Goal: Find specific page/section: Find specific page/section

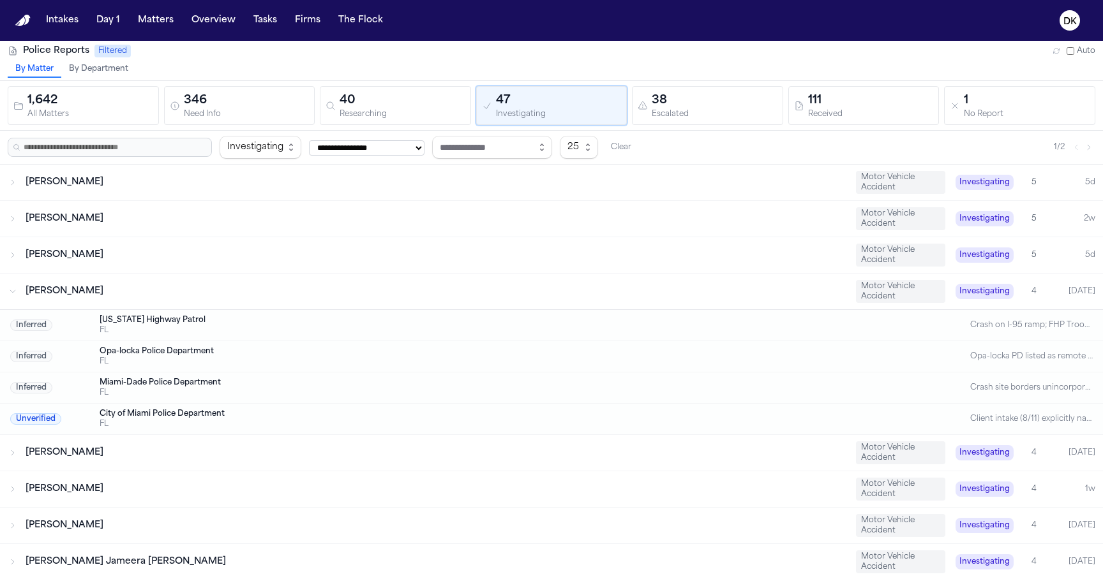
scroll to position [41, 0]
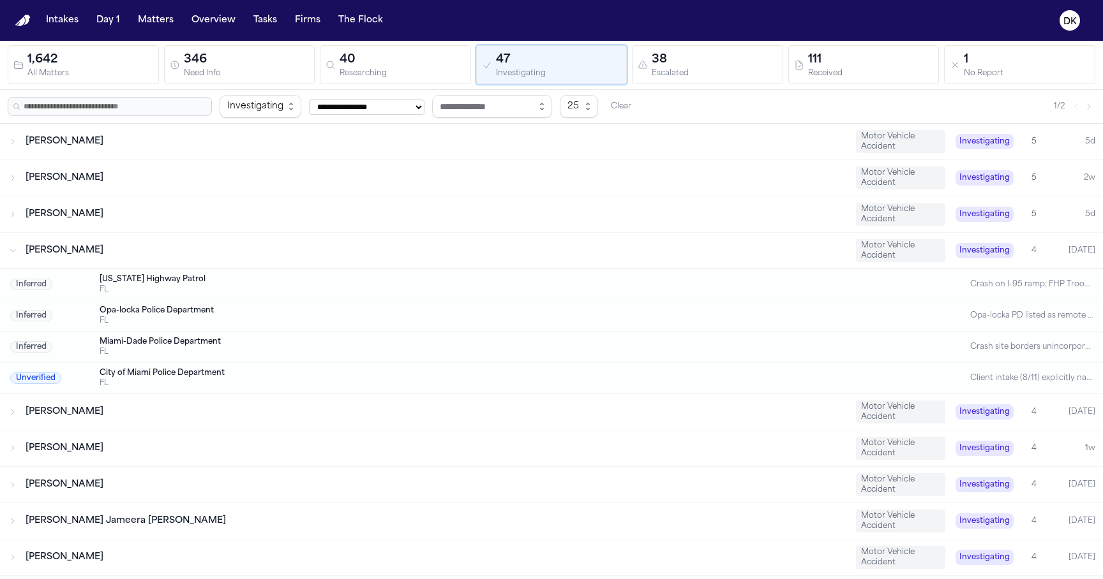
click at [302, 243] on div "Antwan Walker Motor Vehicle Accident Investigating 4 Today" at bounding box center [551, 251] width 1103 height 36
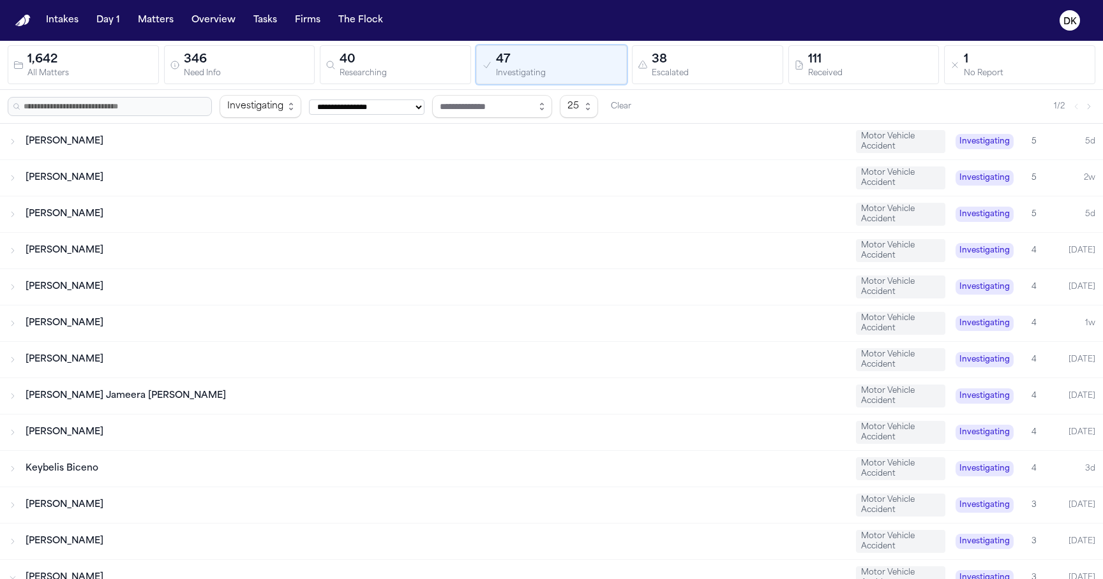
click at [302, 243] on div "Antwan Walker Motor Vehicle Accident Investigating 4 Today" at bounding box center [551, 251] width 1103 height 36
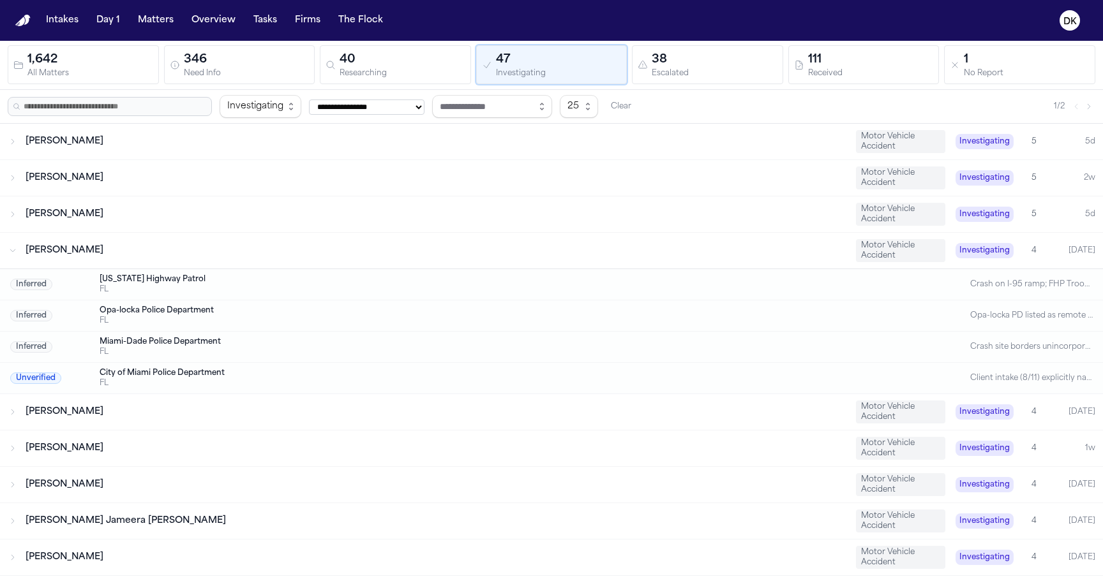
click at [302, 243] on div "Antwan Walker Motor Vehicle Accident Investigating 4 Today" at bounding box center [551, 251] width 1103 height 36
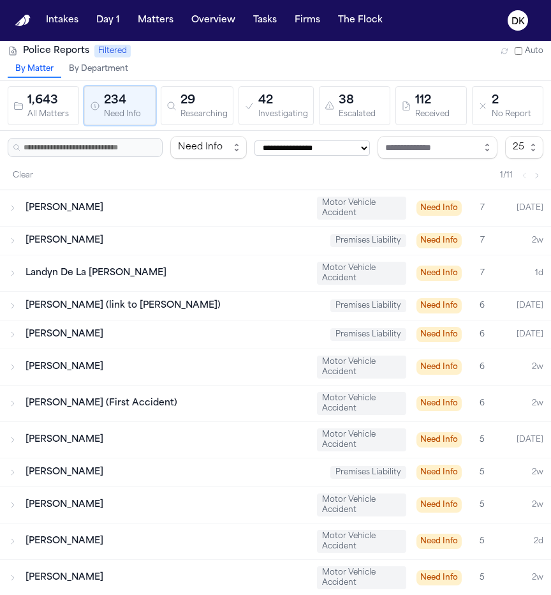
click at [193, 103] on div "29" at bounding box center [204, 101] width 47 height 18
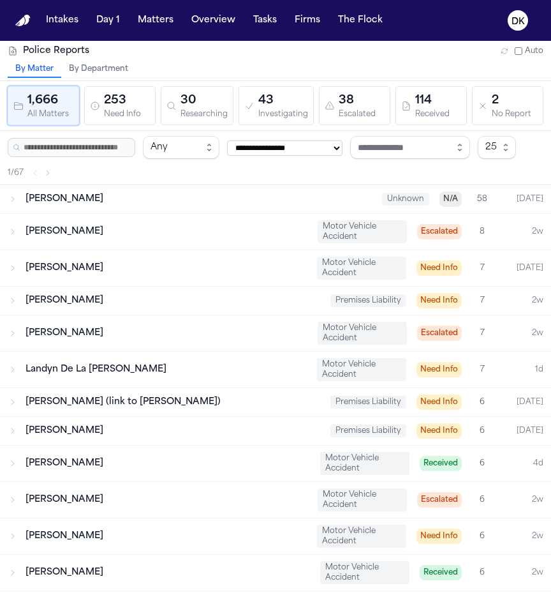
click at [119, 103] on div "253" at bounding box center [127, 101] width 46 height 18
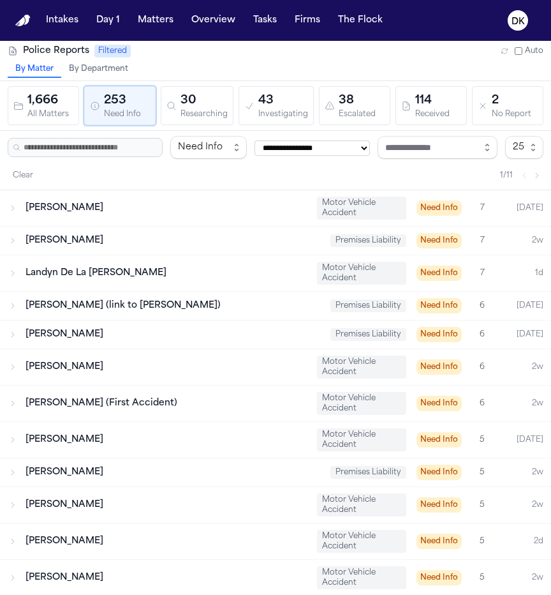
click at [166, 105] on button "30 Researching" at bounding box center [197, 105] width 73 height 39
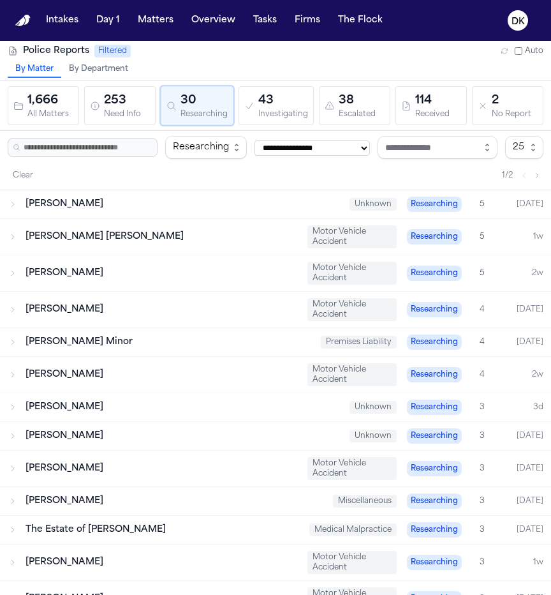
click at [291, 114] on div "Investigating" at bounding box center [283, 115] width 50 height 10
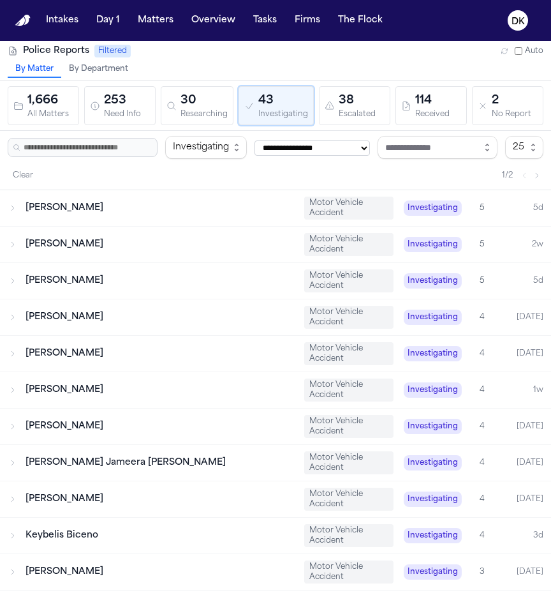
click at [366, 101] on div "38" at bounding box center [362, 101] width 46 height 18
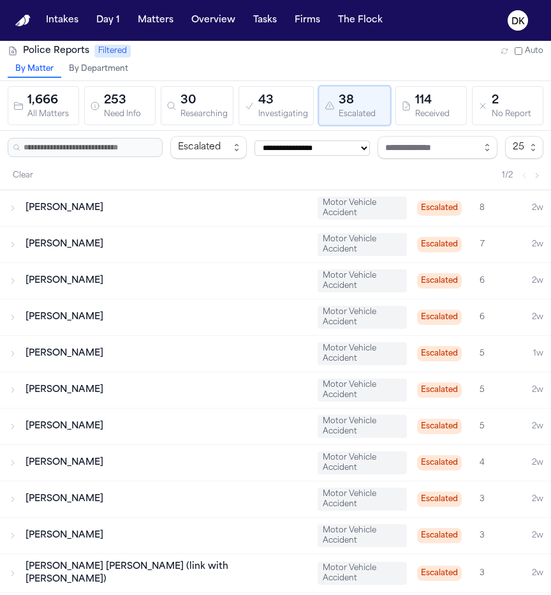
click at [428, 93] on div "114" at bounding box center [438, 101] width 46 height 18
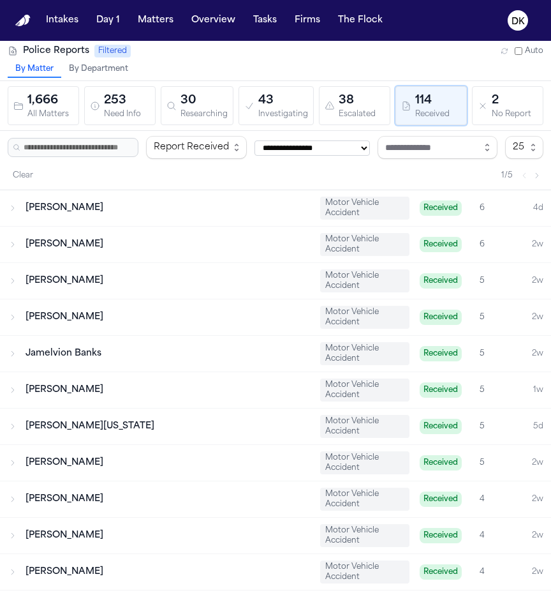
click at [474, 97] on button "2 No Report" at bounding box center [507, 105] width 71 height 39
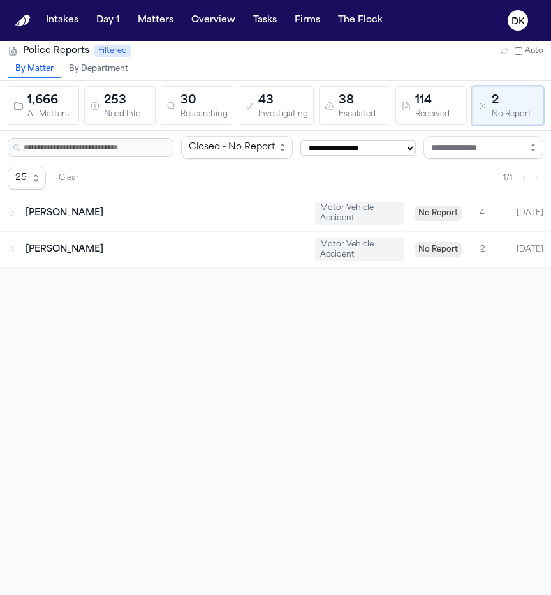
click at [415, 99] on div "114" at bounding box center [438, 101] width 46 height 18
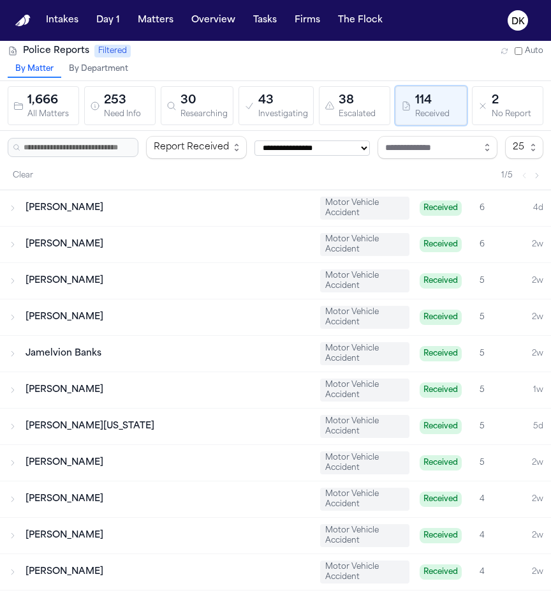
click at [154, 89] on button "253 Need Info" at bounding box center [119, 105] width 71 height 39
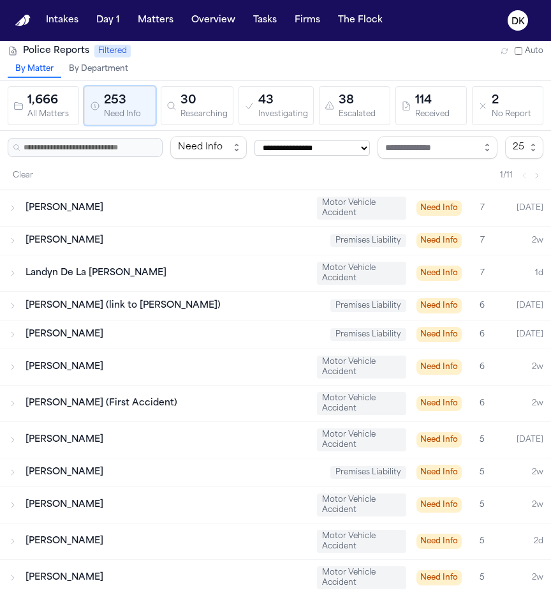
click at [210, 112] on div "Researching" at bounding box center [204, 115] width 47 height 10
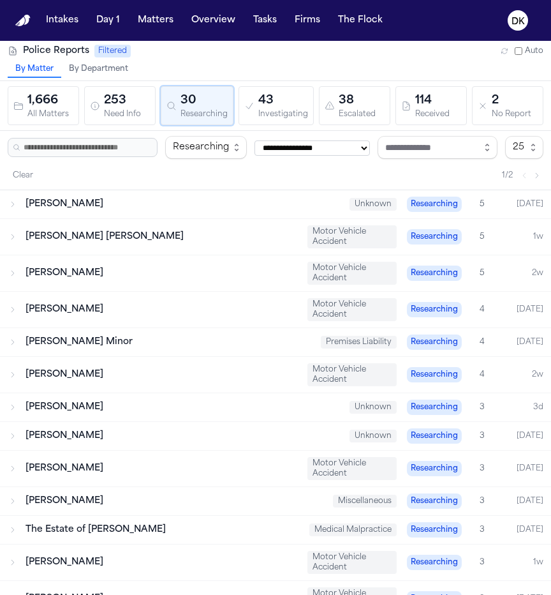
click at [286, 111] on div "Investigating" at bounding box center [283, 115] width 50 height 10
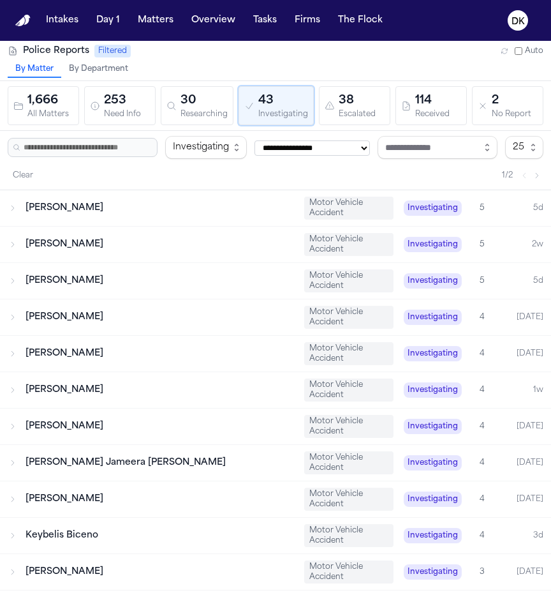
click at [340, 100] on div "38" at bounding box center [362, 101] width 46 height 18
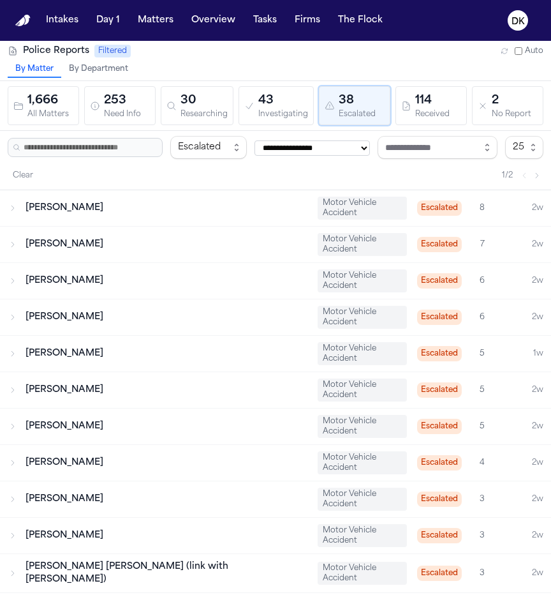
click at [430, 96] on div "114" at bounding box center [438, 101] width 46 height 18
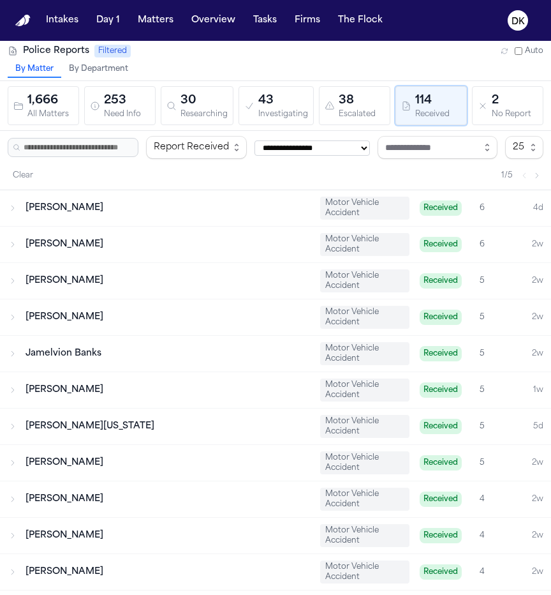
click at [85, 98] on button "253 Need Info" at bounding box center [119, 105] width 71 height 39
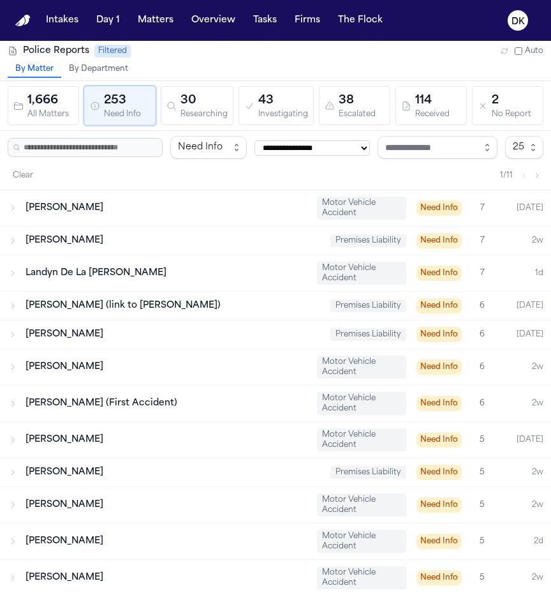
click at [44, 97] on div "1,666" at bounding box center [50, 101] width 46 height 18
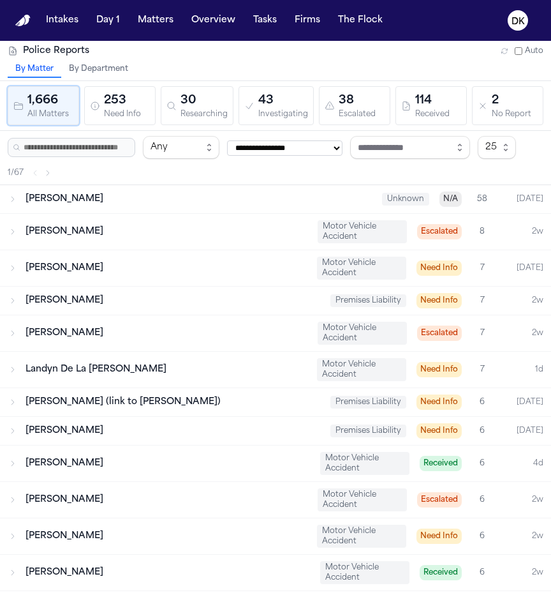
click at [133, 98] on div "253" at bounding box center [127, 101] width 46 height 18
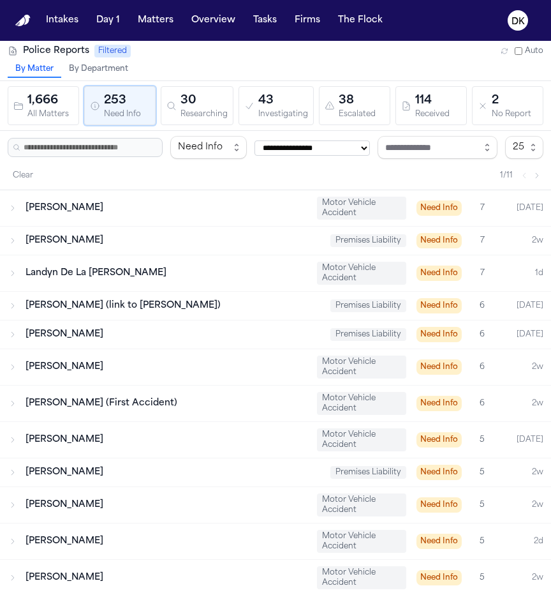
click at [205, 101] on div "30" at bounding box center [204, 101] width 47 height 18
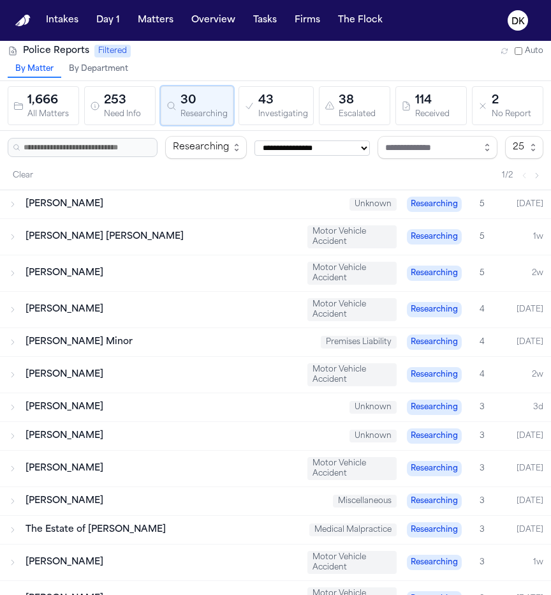
click at [270, 101] on div "43" at bounding box center [283, 101] width 50 height 18
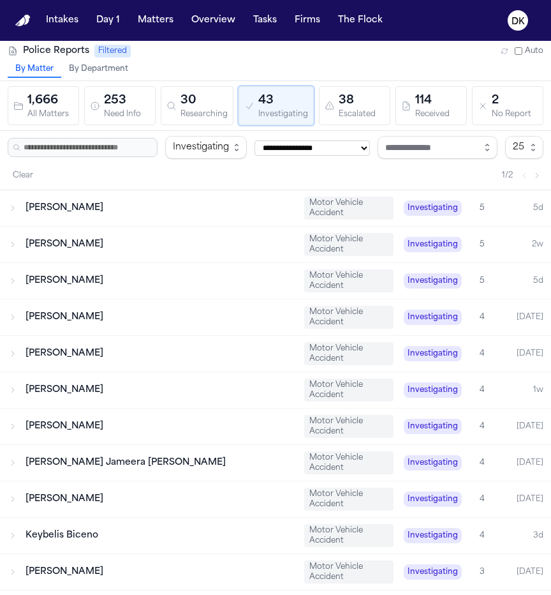
click at [329, 101] on icon "button" at bounding box center [330, 106] width 10 height 10
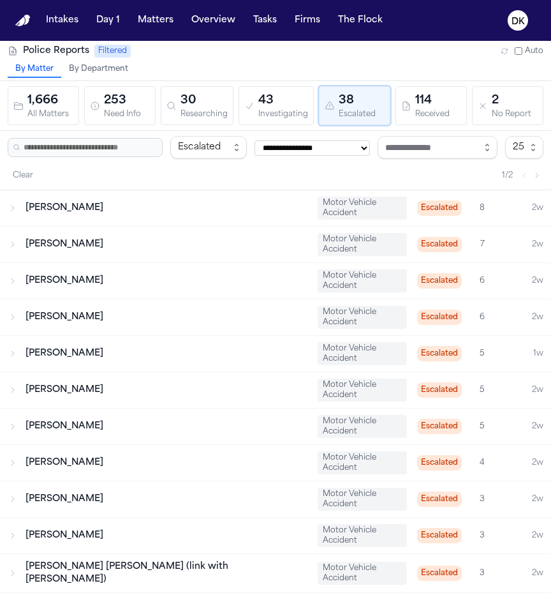
click at [396, 93] on button "114 Received" at bounding box center [431, 105] width 71 height 39
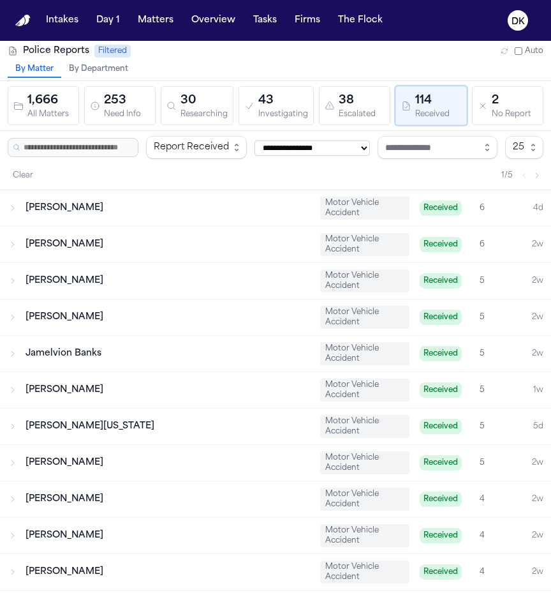
click at [482, 108] on icon "button" at bounding box center [483, 106] width 10 height 10
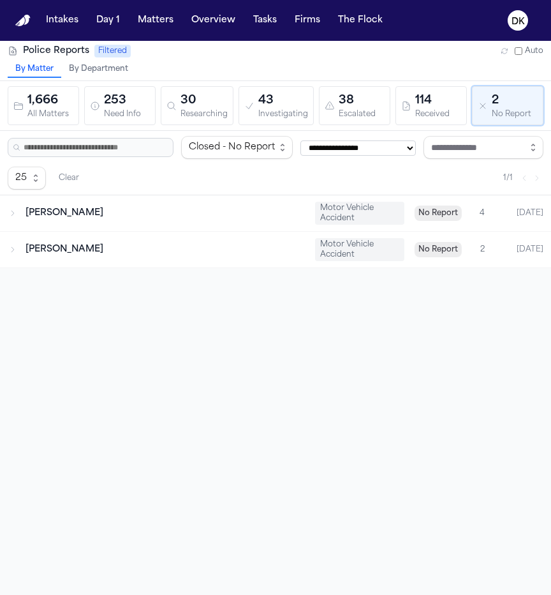
click at [95, 109] on icon "button" at bounding box center [95, 106] width 8 height 8
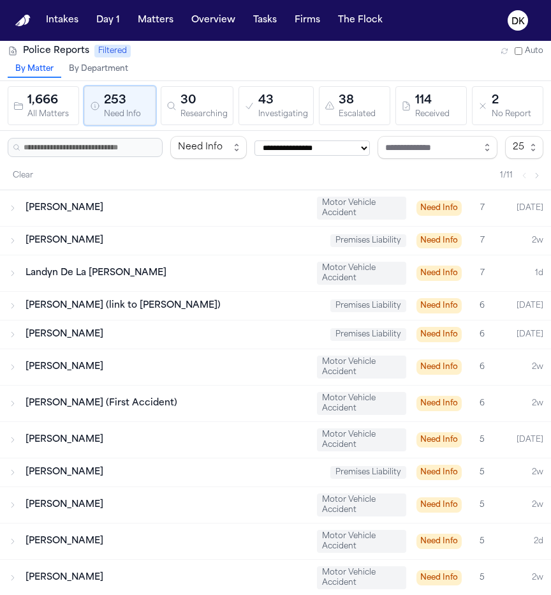
click at [51, 110] on div "All Matters" at bounding box center [50, 115] width 46 height 10
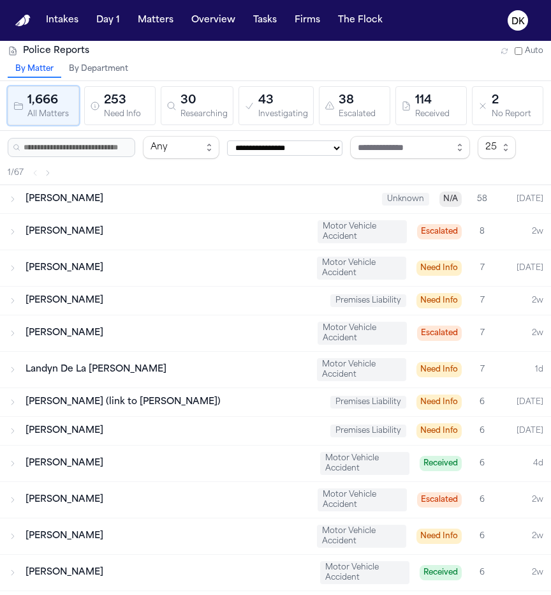
click at [114, 107] on div "253" at bounding box center [127, 101] width 46 height 18
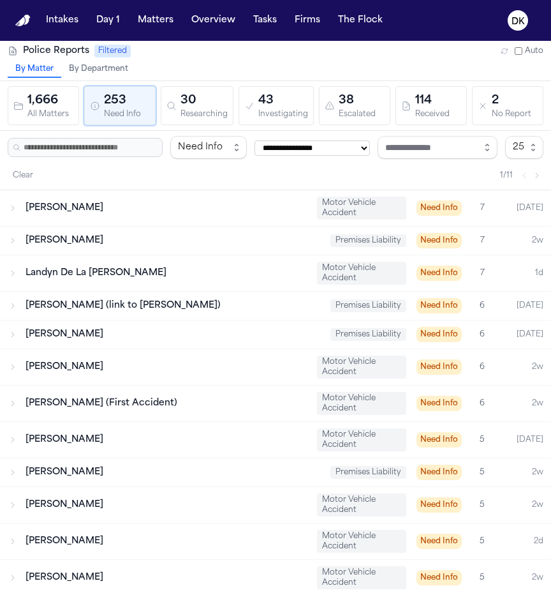
click at [192, 93] on div "30" at bounding box center [204, 101] width 47 height 18
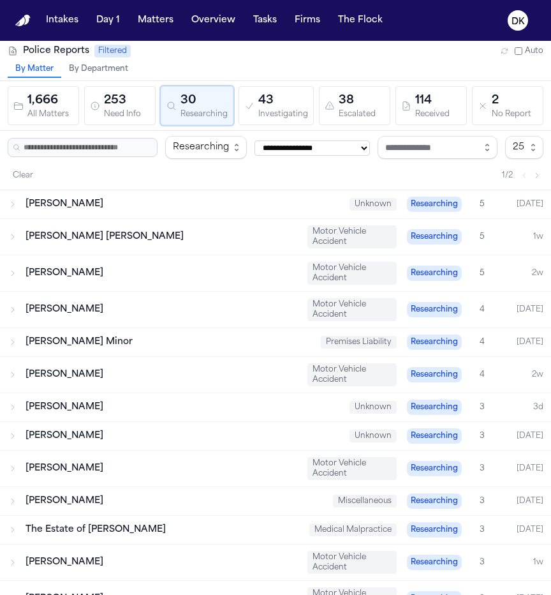
click at [93, 109] on icon "button" at bounding box center [95, 106] width 10 height 10
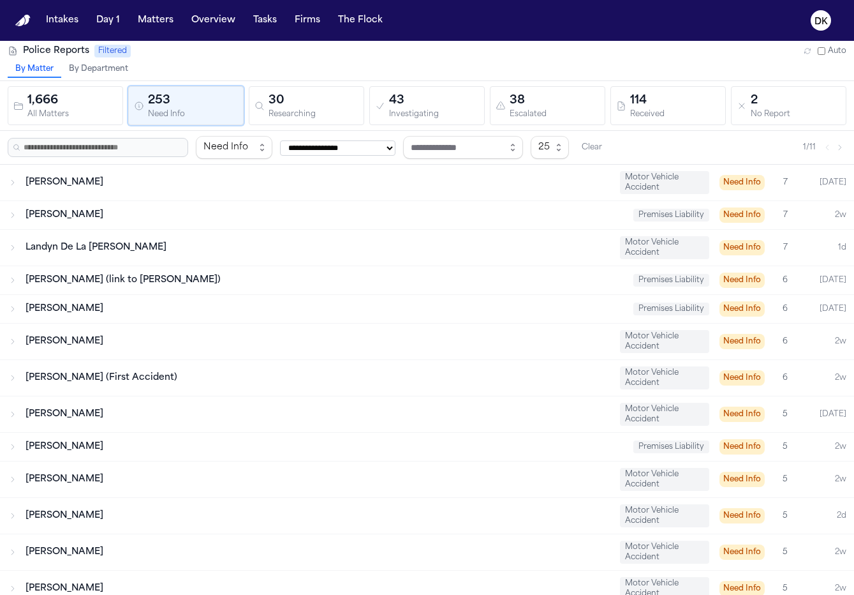
click at [308, 118] on div "Researching" at bounding box center [314, 115] width 90 height 10
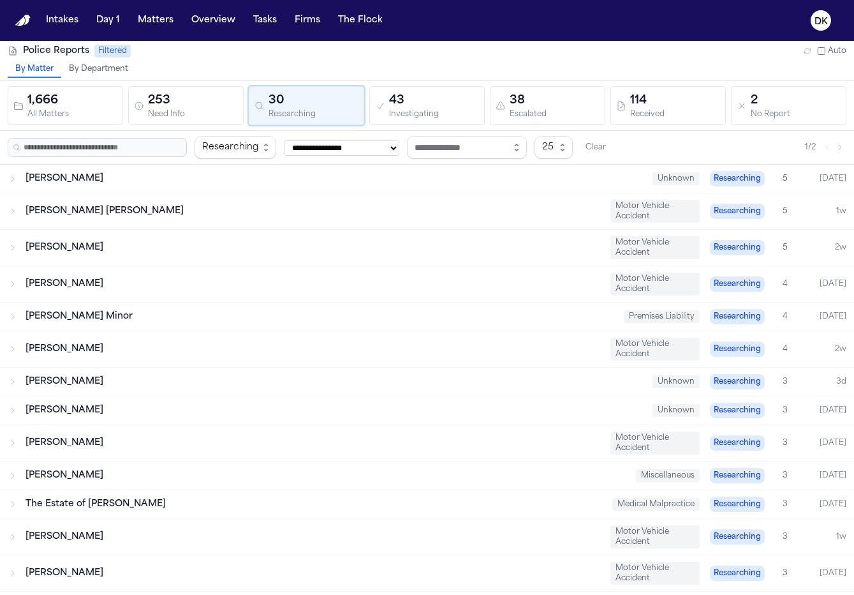
click at [452, 115] on div "Investigating" at bounding box center [434, 115] width 90 height 10
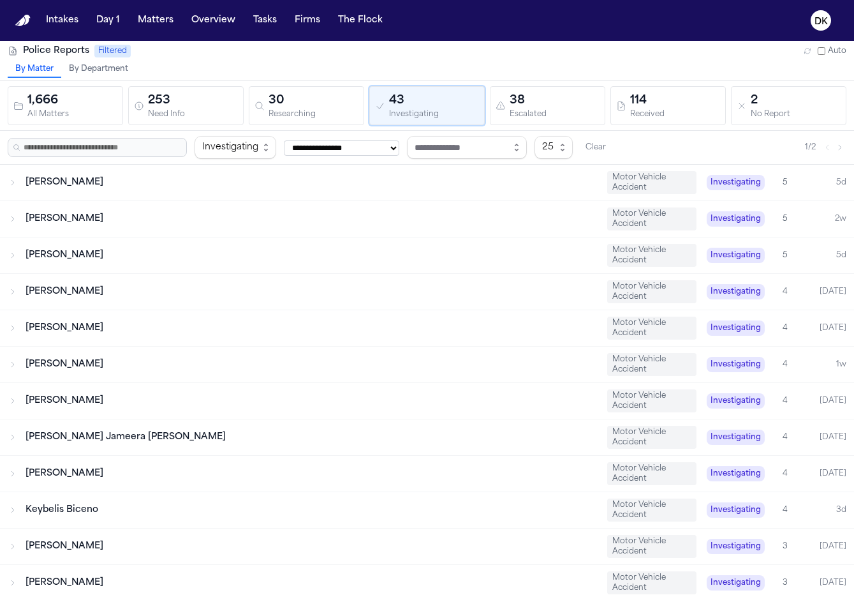
click at [551, 107] on div "38" at bounding box center [555, 101] width 90 height 18
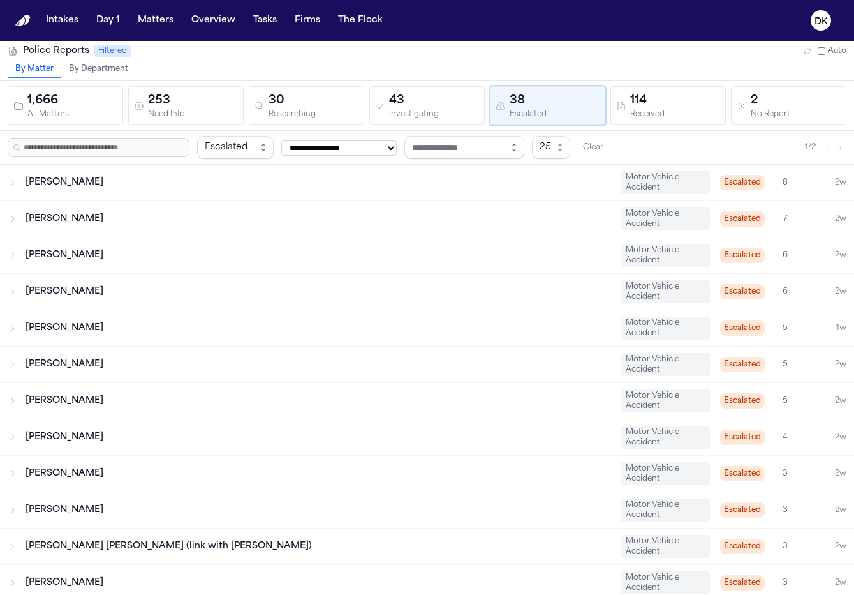
click at [551, 101] on div "114" at bounding box center [675, 101] width 90 height 18
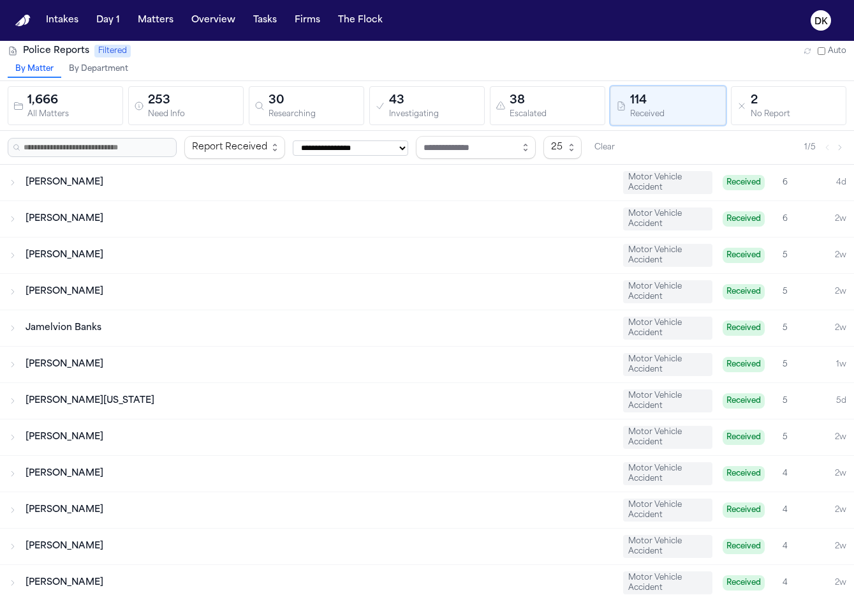
click at [374, 107] on button "43 Investigating" at bounding box center [426, 105] width 115 height 39
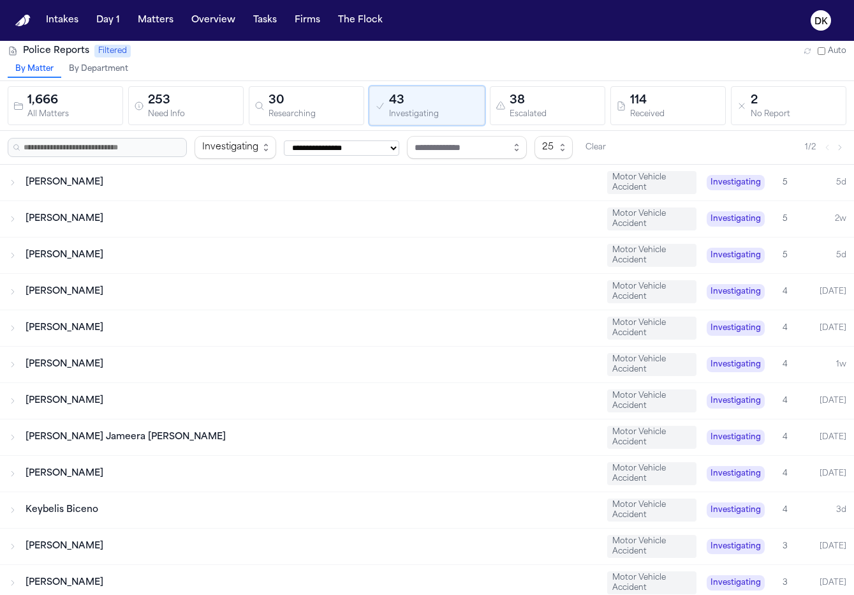
click at [312, 107] on div "30" at bounding box center [314, 101] width 90 height 18
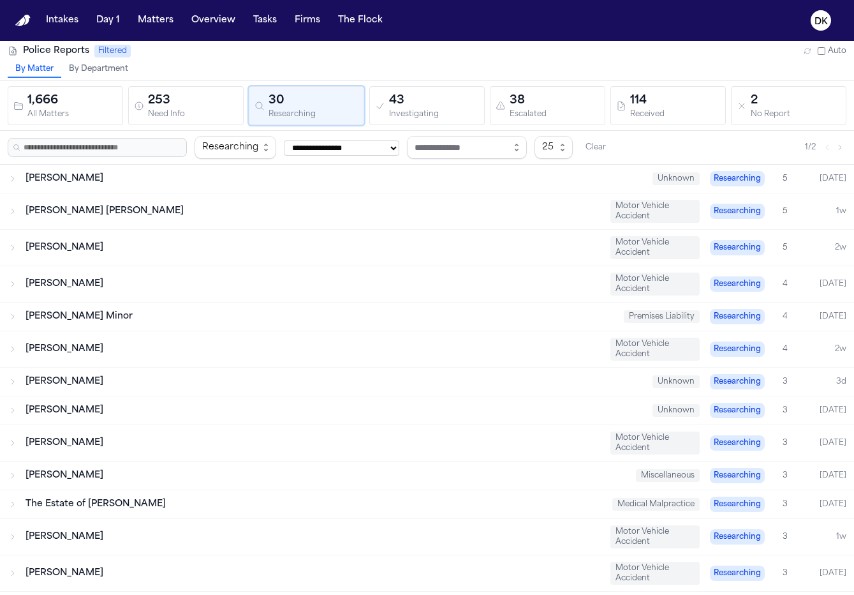
click at [165, 110] on div "Need Info" at bounding box center [193, 115] width 90 height 10
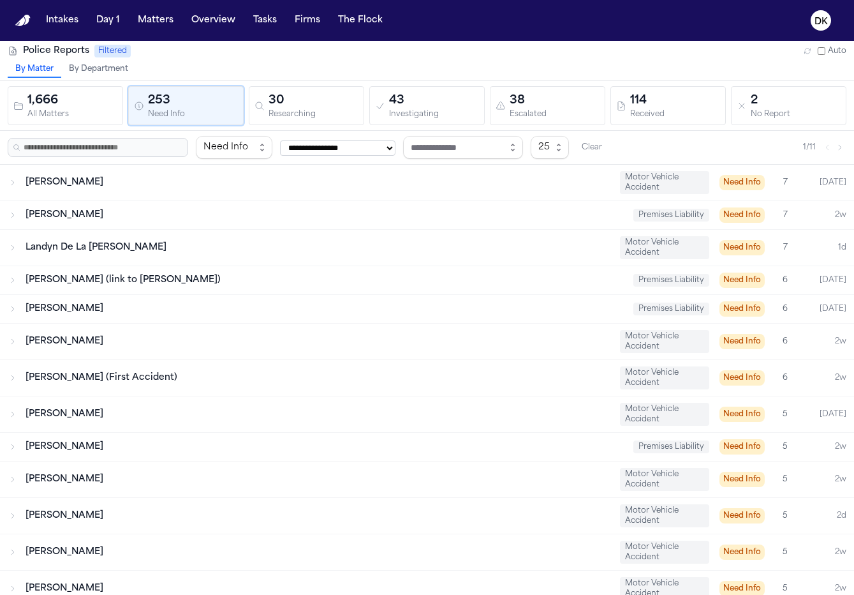
click at [272, 103] on div "30" at bounding box center [314, 101] width 90 height 18
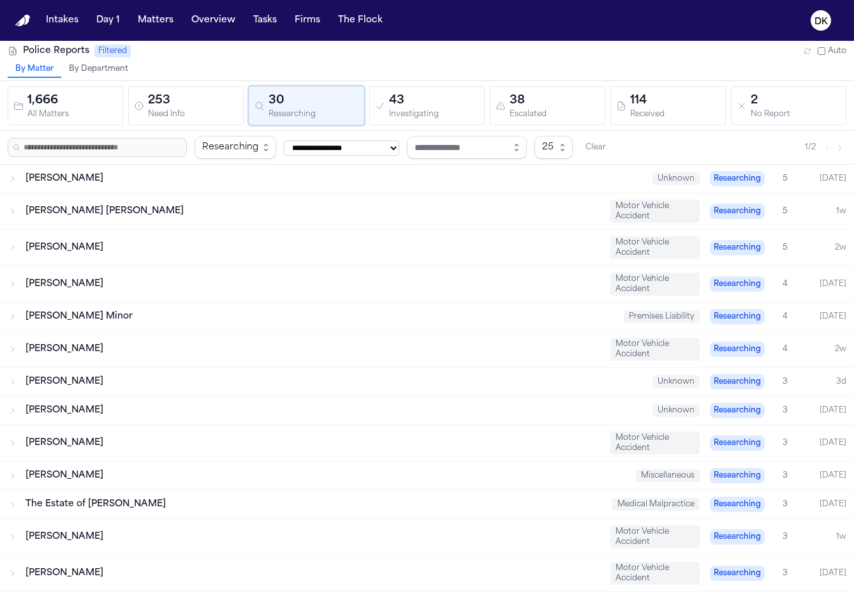
click at [480, 91] on button "43 Investigating" at bounding box center [426, 105] width 115 height 39
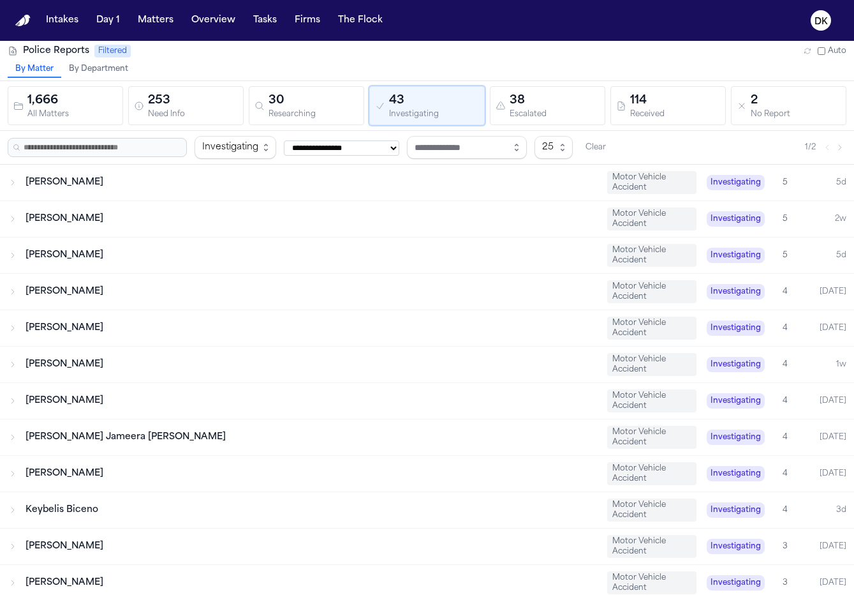
click at [551, 103] on div "38" at bounding box center [555, 101] width 90 height 18
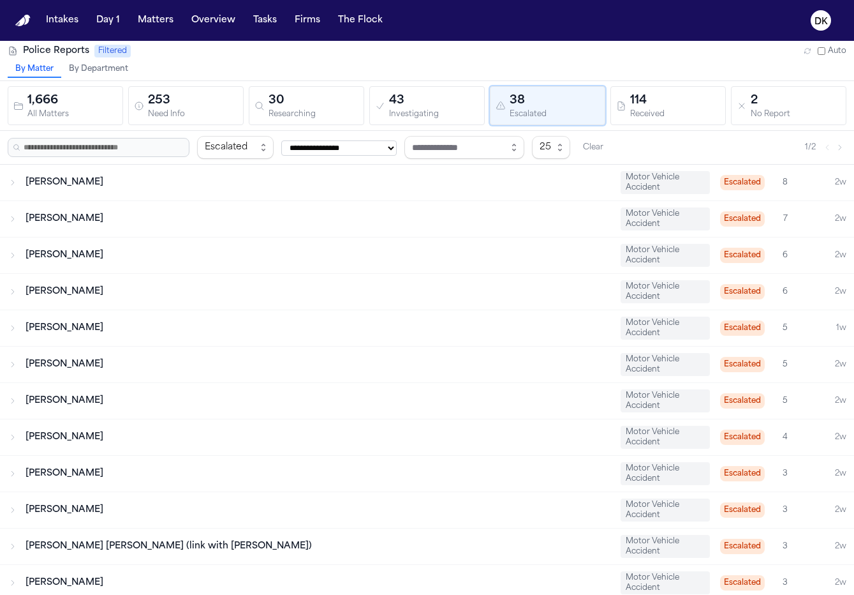
click at [551, 119] on div "114 Received" at bounding box center [668, 105] width 104 height 27
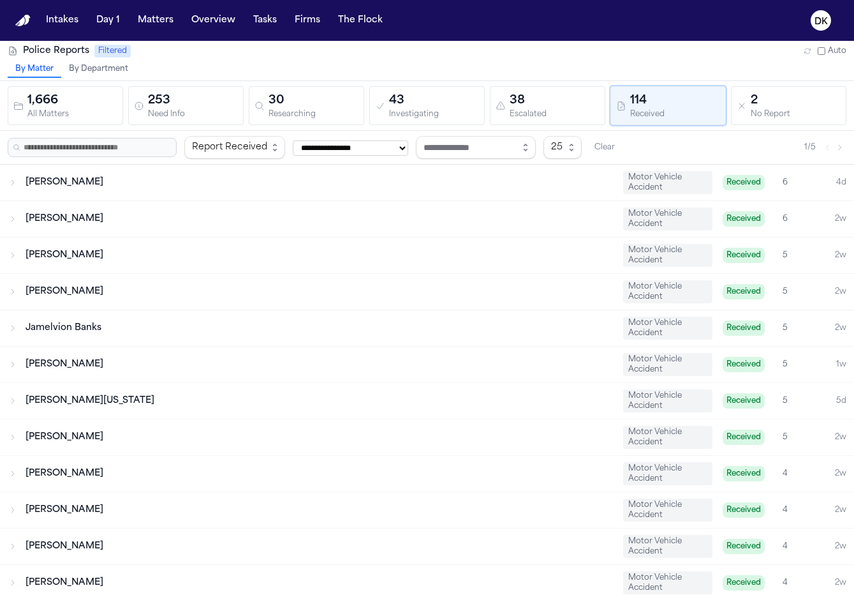
click at [551, 110] on div "No Report" at bounding box center [796, 115] width 90 height 10
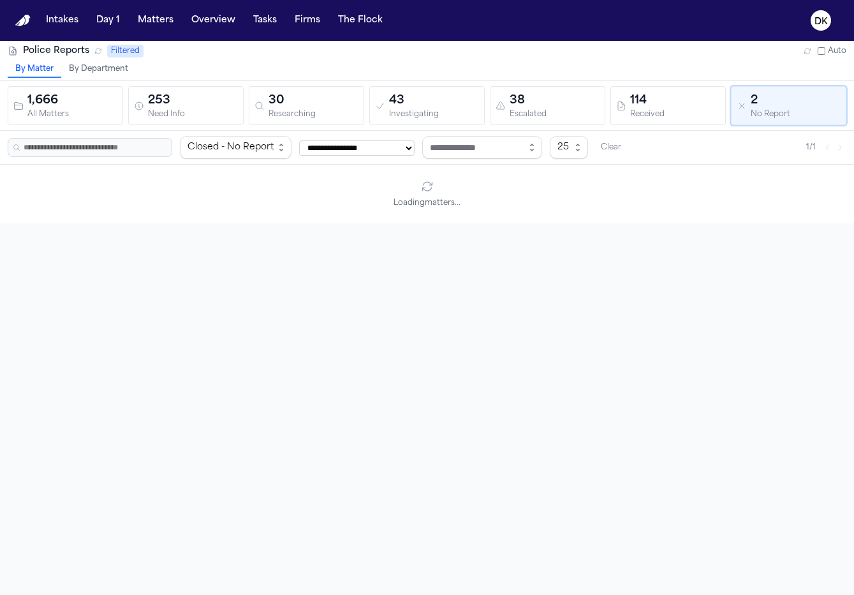
click at [271, 72] on div "By Matter By Department" at bounding box center [427, 70] width 854 height 19
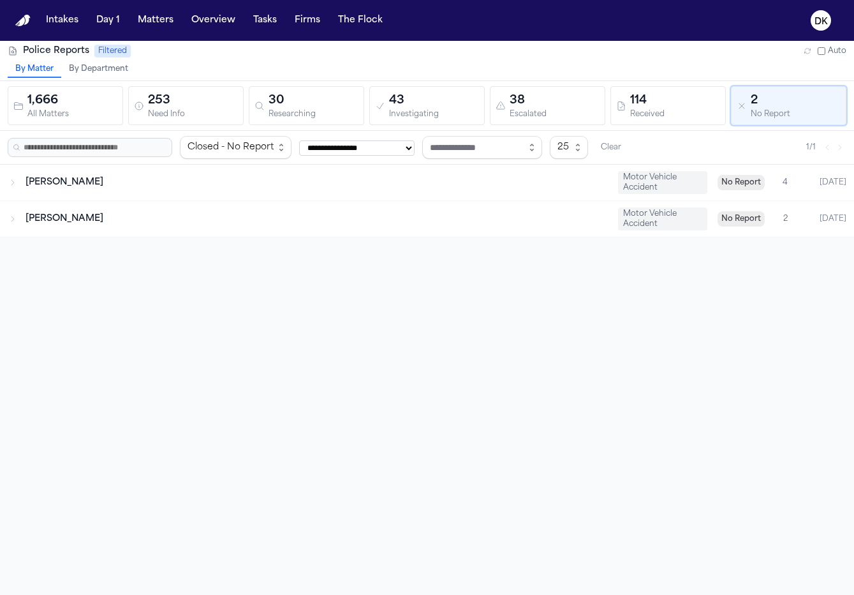
click at [222, 105] on div "253" at bounding box center [193, 101] width 90 height 18
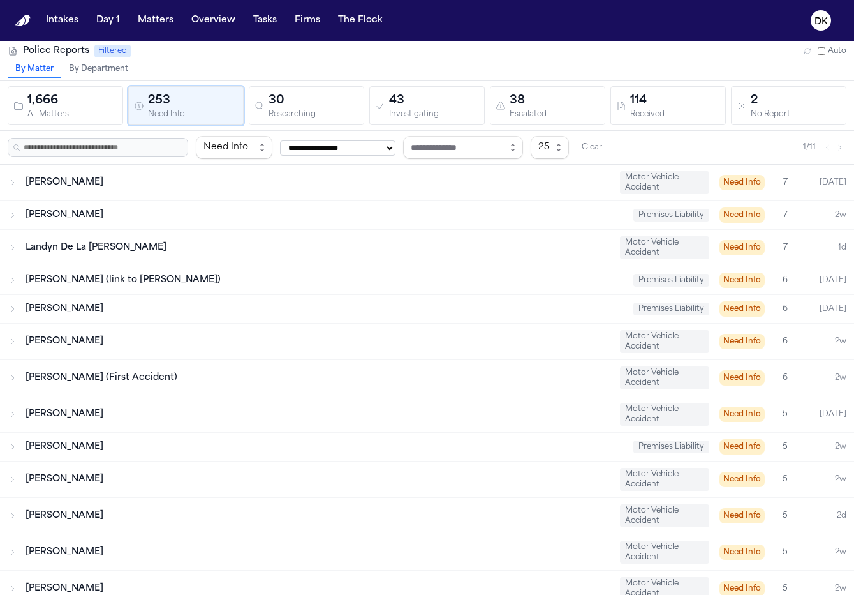
click at [299, 112] on div "Researching" at bounding box center [314, 115] width 90 height 10
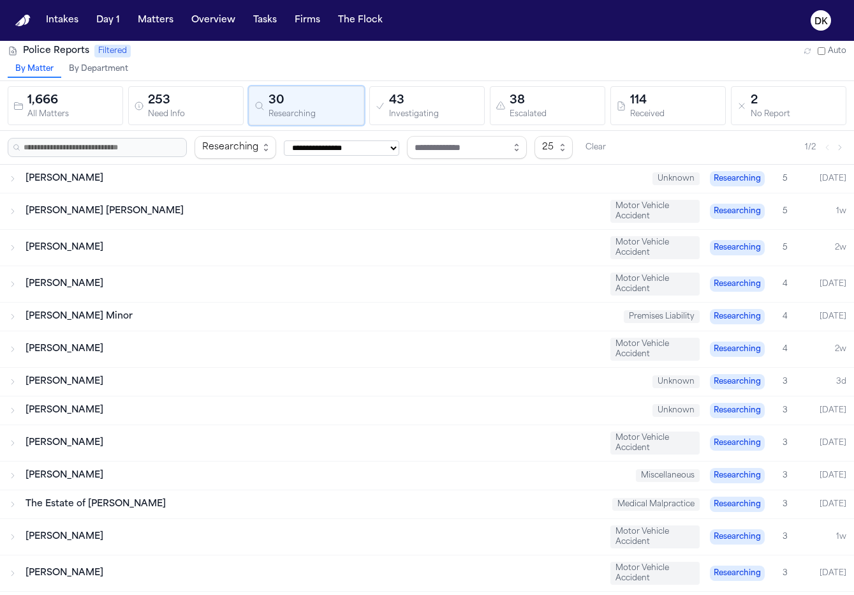
click at [551, 133] on div "**********" at bounding box center [427, 147] width 854 height 33
click at [551, 116] on div "Escalated" at bounding box center [555, 115] width 90 height 10
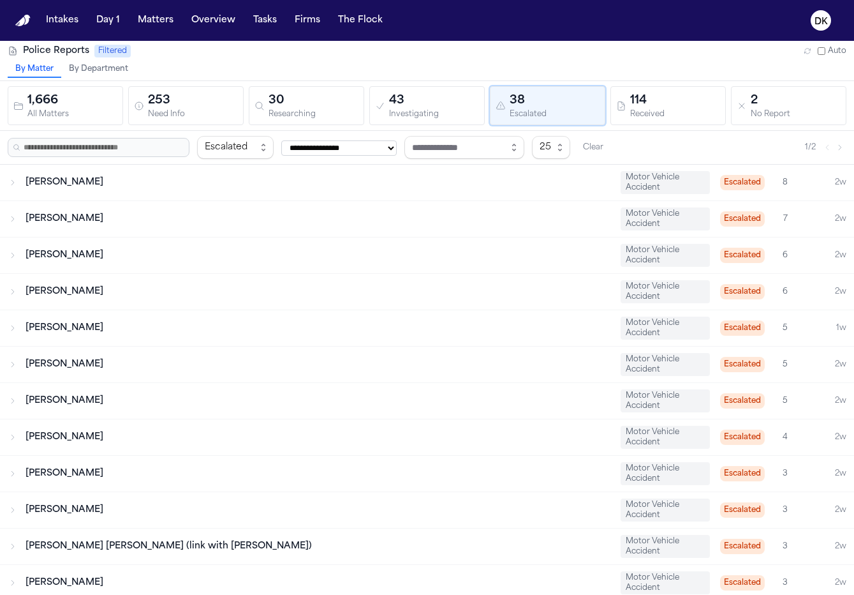
click at [551, 105] on div "114" at bounding box center [675, 101] width 90 height 18
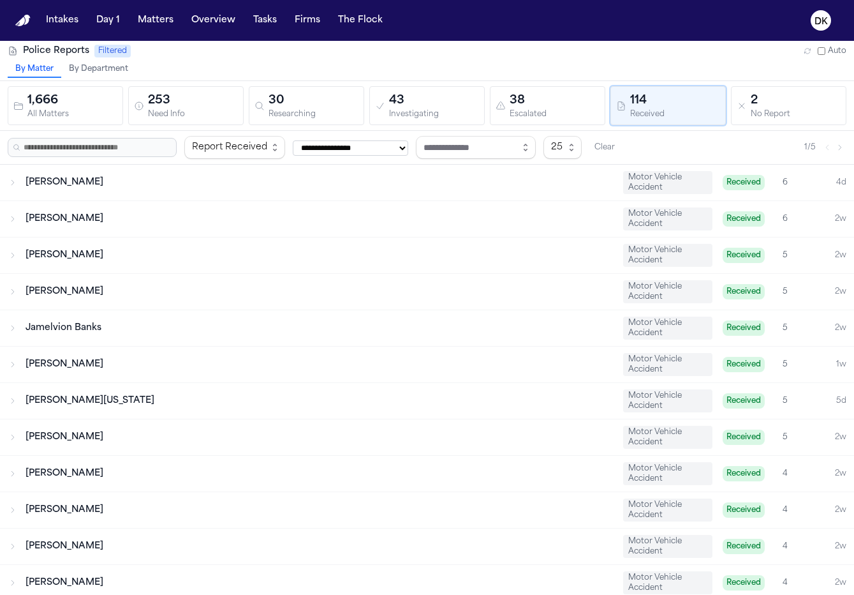
click at [551, 105] on div "2" at bounding box center [796, 101] width 90 height 18
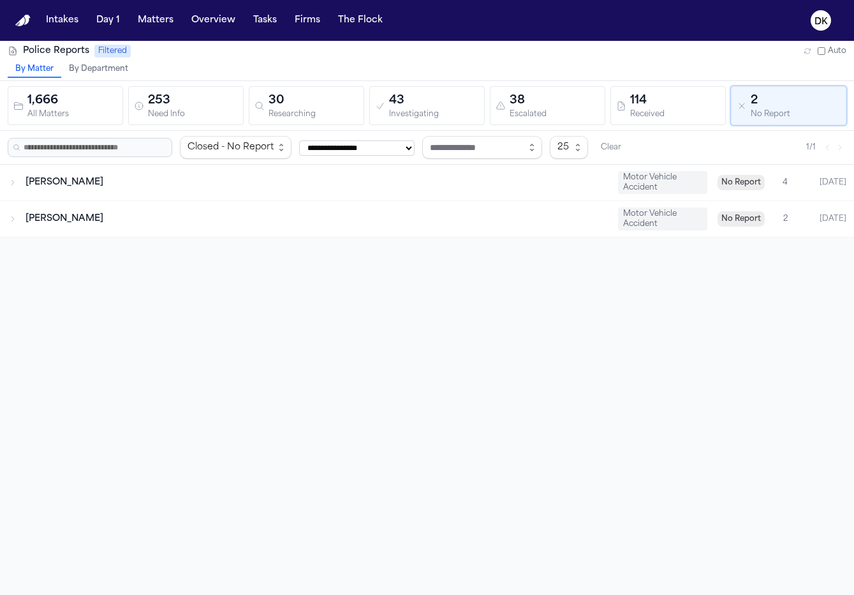
click at [551, 84] on div "1,666 All Matters 253 Need Info 30 Researching 43 Investigating 38 Escalated 11…" at bounding box center [427, 106] width 854 height 50
click at [475, 124] on button "43 Investigating" at bounding box center [426, 105] width 115 height 39
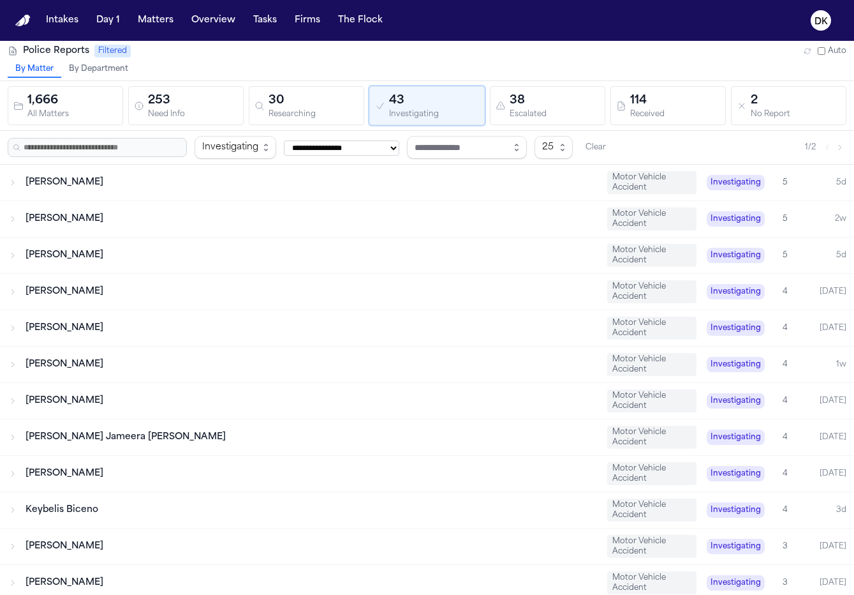
click at [344, 129] on div "1,666 All Matters 253 Need Info 30 Researching 43 Investigating 38 Escalated 11…" at bounding box center [427, 106] width 854 height 50
click at [316, 110] on div "Researching" at bounding box center [314, 115] width 90 height 10
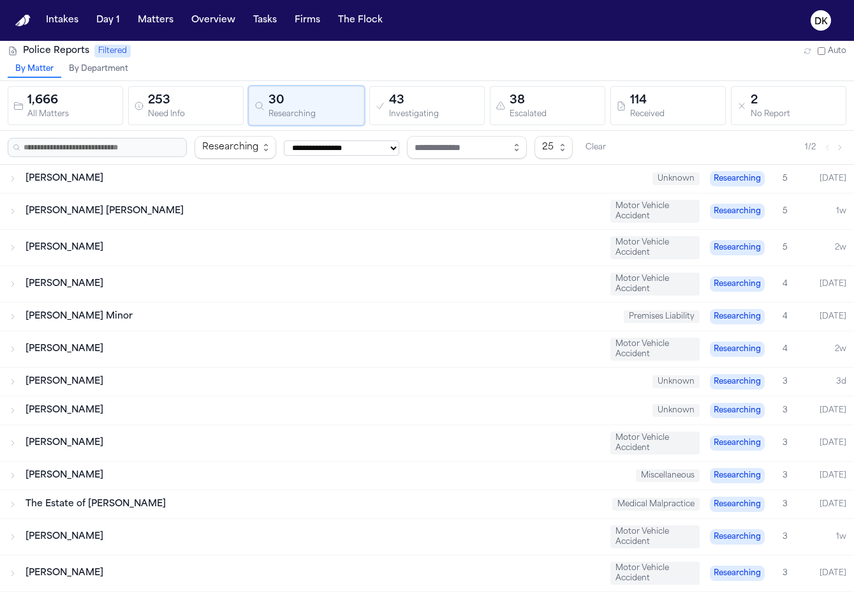
click at [181, 100] on div "253" at bounding box center [193, 101] width 90 height 18
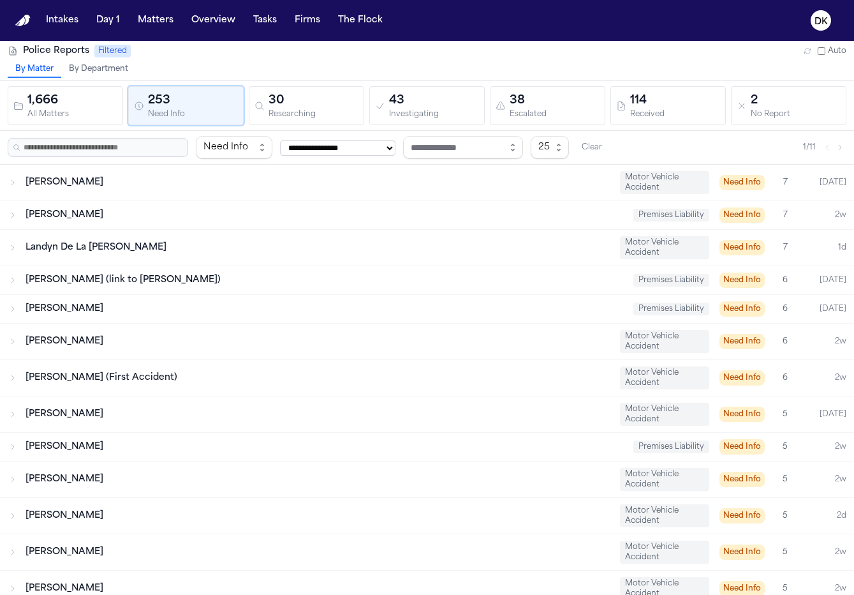
click at [280, 104] on div "30" at bounding box center [314, 101] width 90 height 18
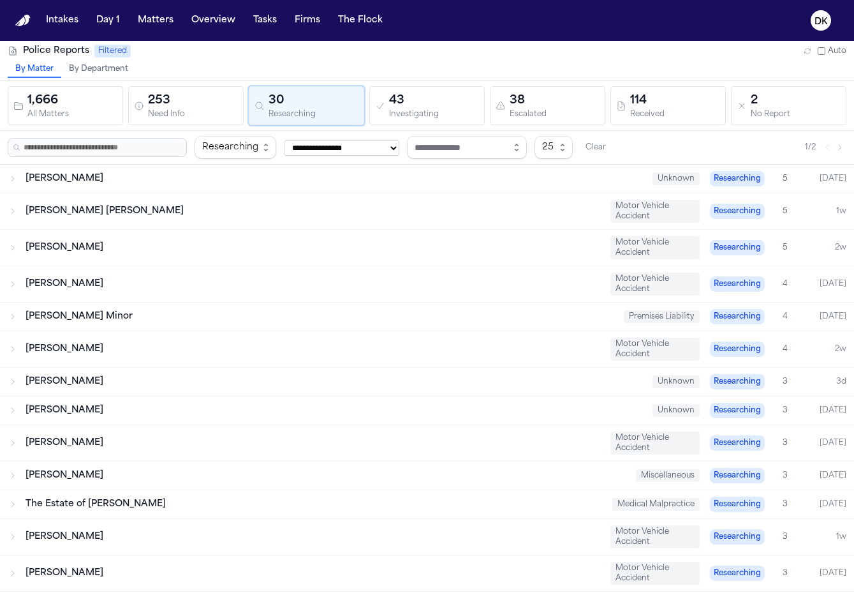
click at [411, 112] on div "Investigating" at bounding box center [434, 115] width 90 height 10
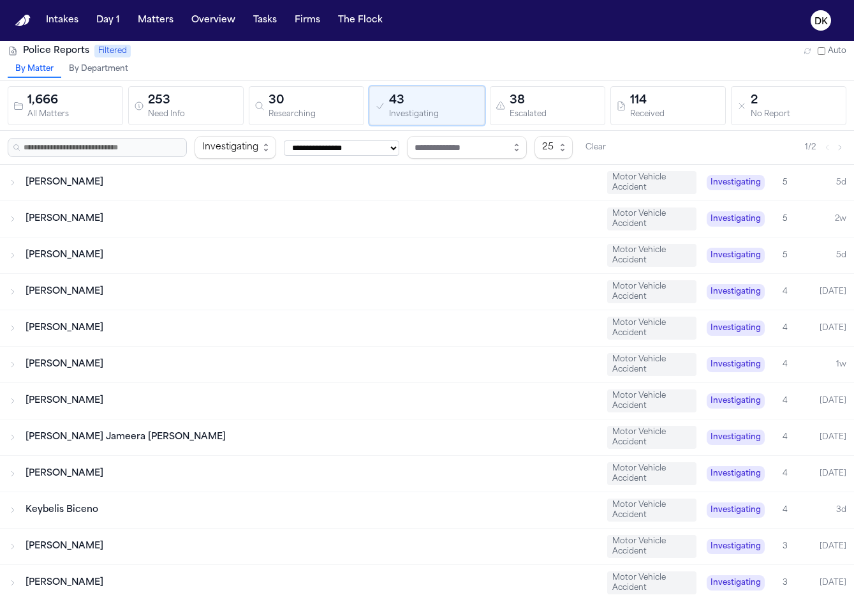
click at [302, 110] on div "Researching" at bounding box center [314, 115] width 90 height 10
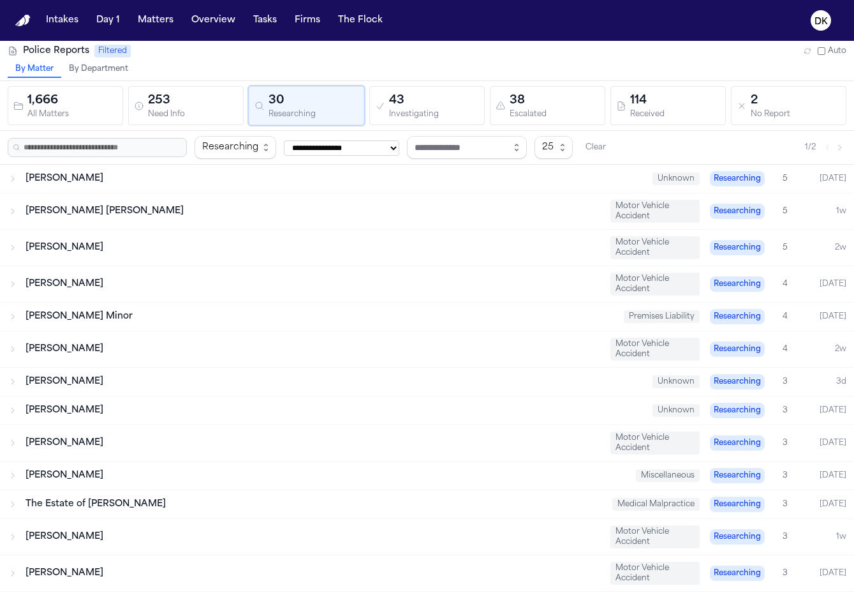
click at [182, 113] on div "Need Info" at bounding box center [193, 115] width 90 height 10
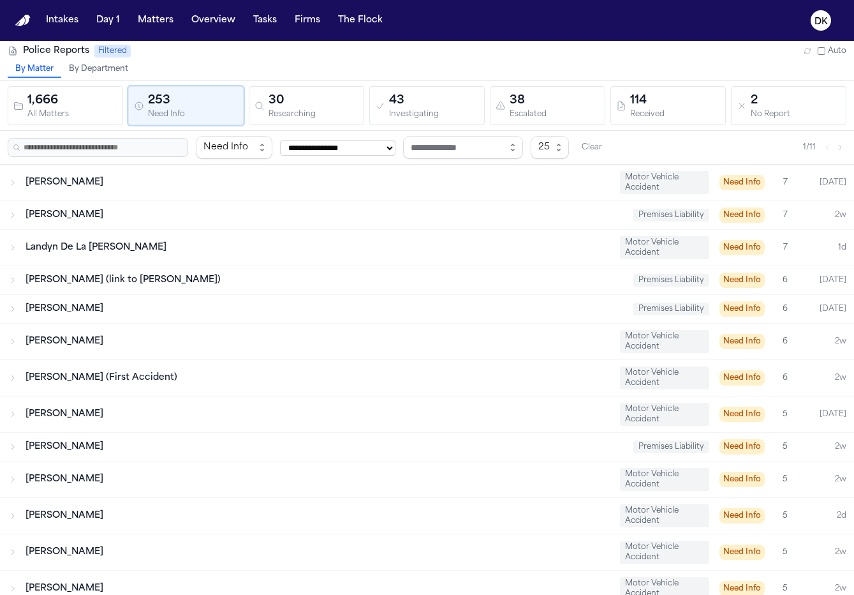
click at [329, 104] on div "30" at bounding box center [314, 101] width 90 height 18
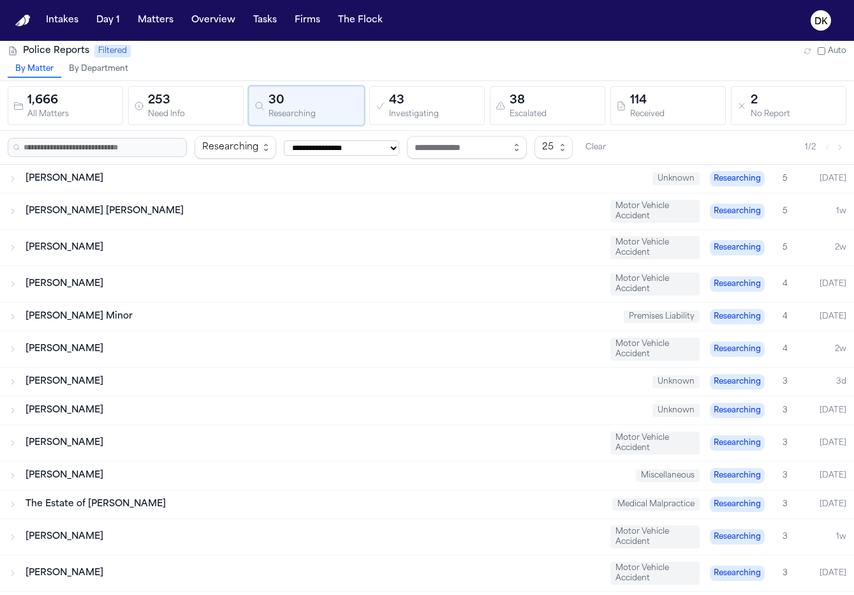
click at [436, 97] on div "43" at bounding box center [434, 101] width 90 height 18
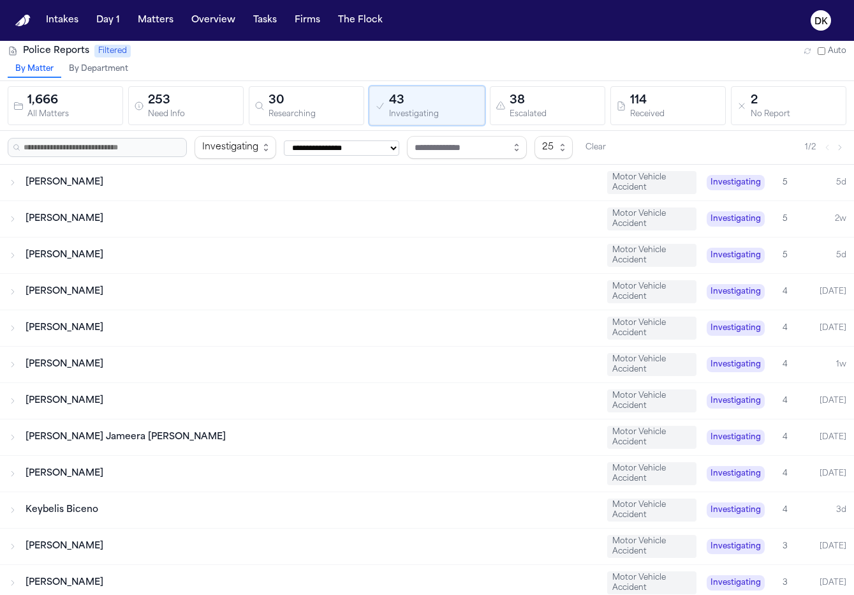
click at [551, 101] on div "38" at bounding box center [555, 101] width 90 height 18
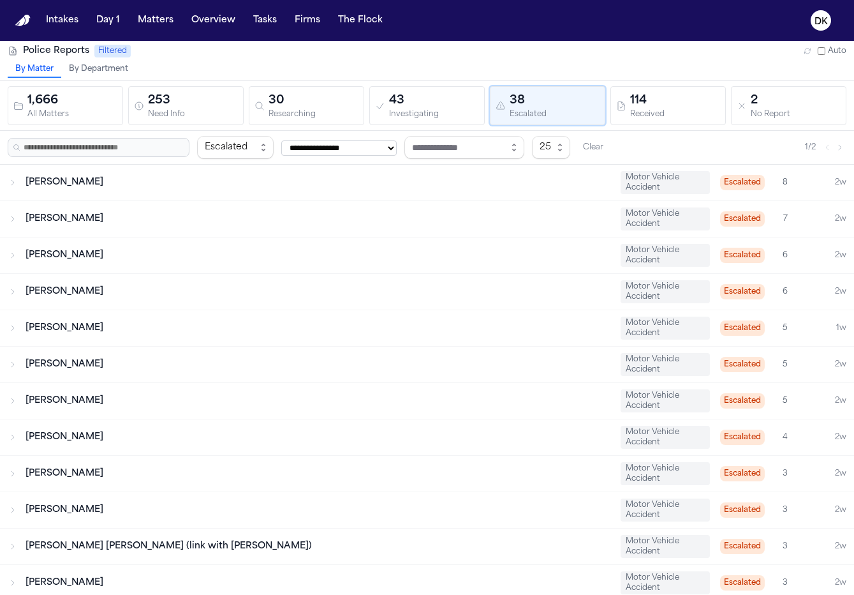
click at [551, 103] on div "114" at bounding box center [675, 101] width 90 height 18
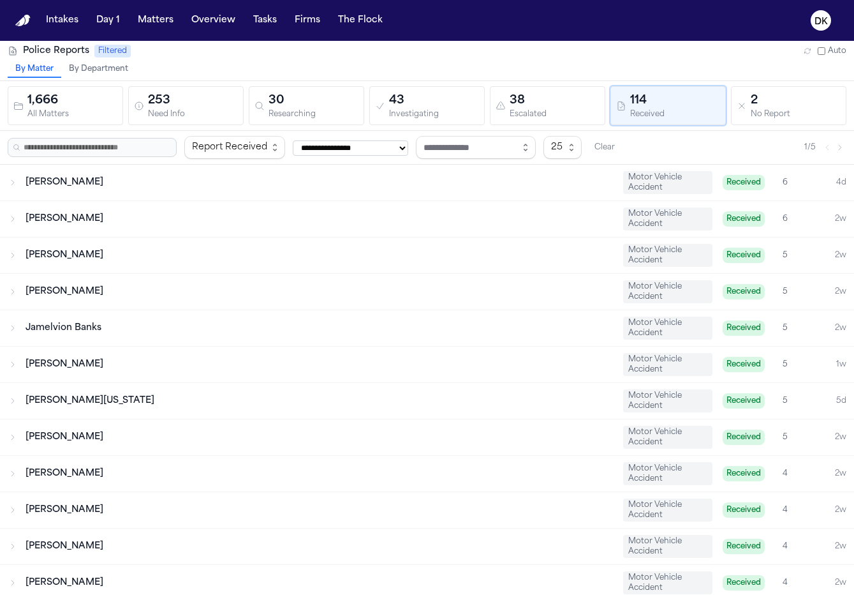
click at [551, 119] on div "No Report" at bounding box center [796, 115] width 90 height 10
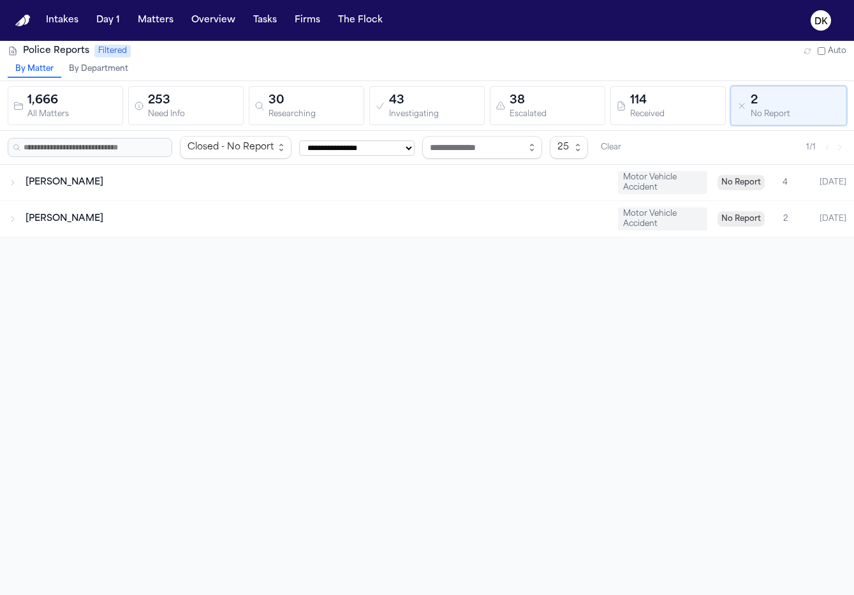
click at [206, 117] on div "Need Info" at bounding box center [193, 115] width 90 height 10
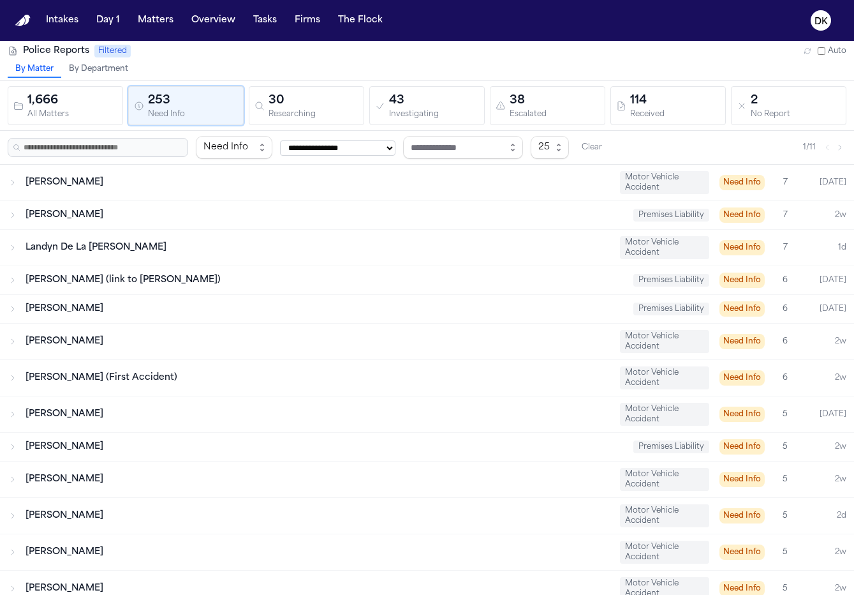
click at [309, 115] on div "Researching" at bounding box center [314, 115] width 90 height 10
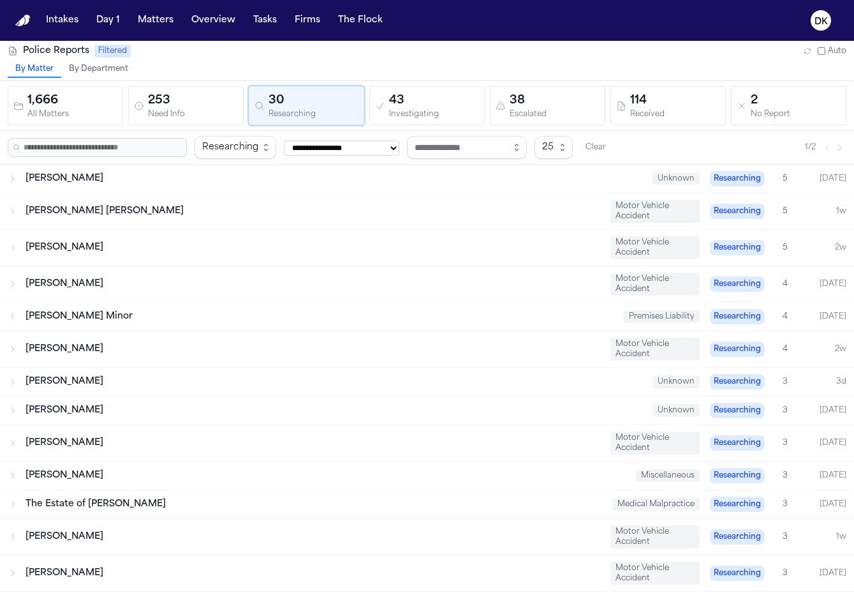
click at [242, 114] on button "253 Need Info" at bounding box center [185, 105] width 115 height 39
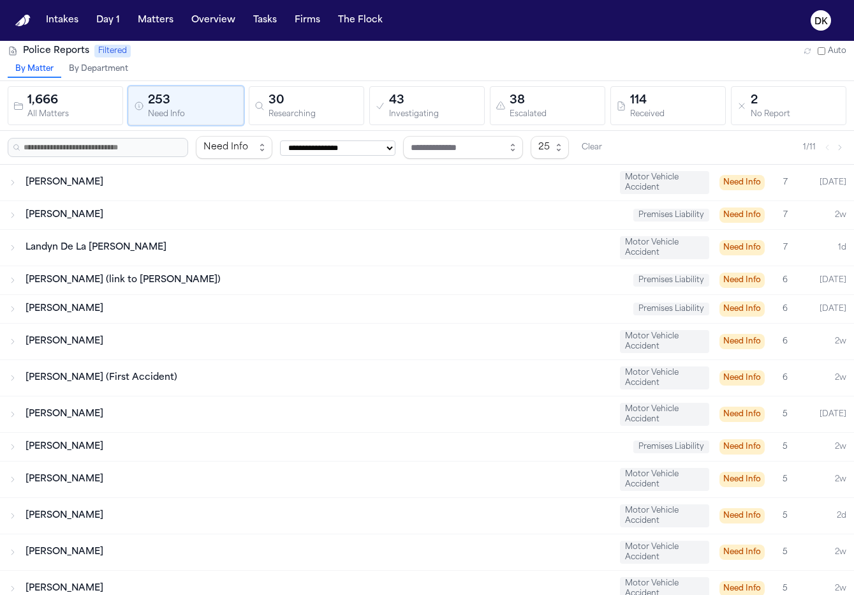
click at [181, 197] on div "Daron Parker Motor Vehicle Accident Need Info 7 Today" at bounding box center [427, 183] width 854 height 36
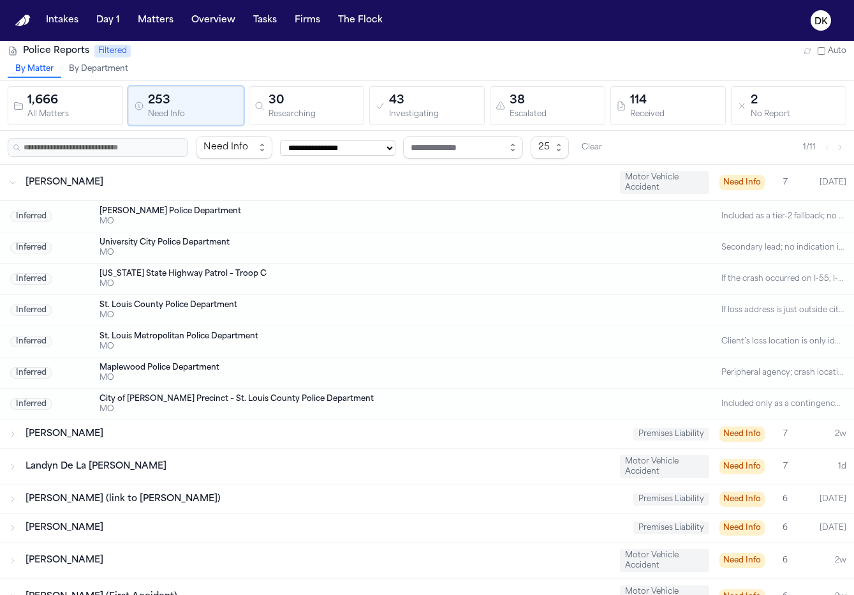
click at [177, 170] on div "Daron Parker Motor Vehicle Accident Need Info 7 Today" at bounding box center [427, 183] width 854 height 36
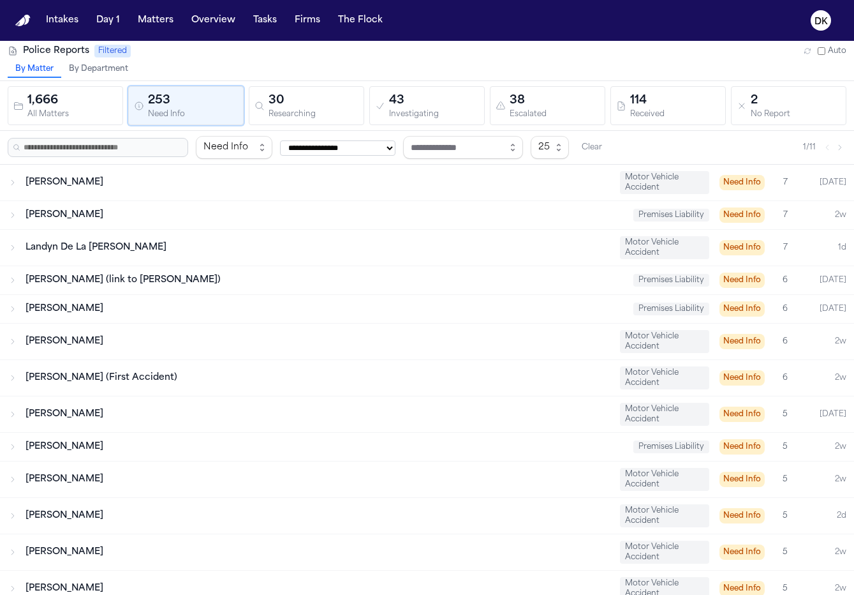
click at [151, 230] on div "Landyn De La Cruz Motor Vehicle Accident Need Info 7 1d" at bounding box center [427, 248] width 854 height 36
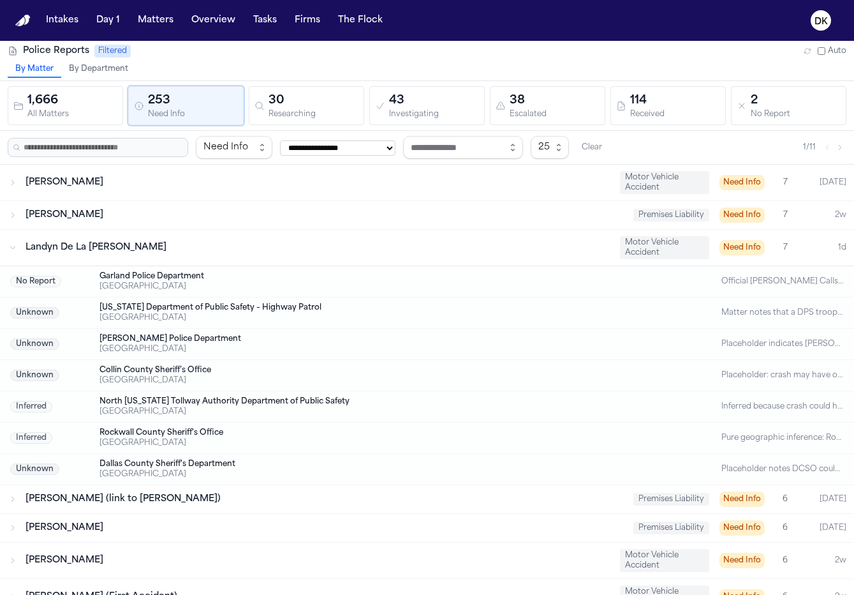
click at [156, 218] on div "[PERSON_NAME]" at bounding box center [325, 215] width 598 height 13
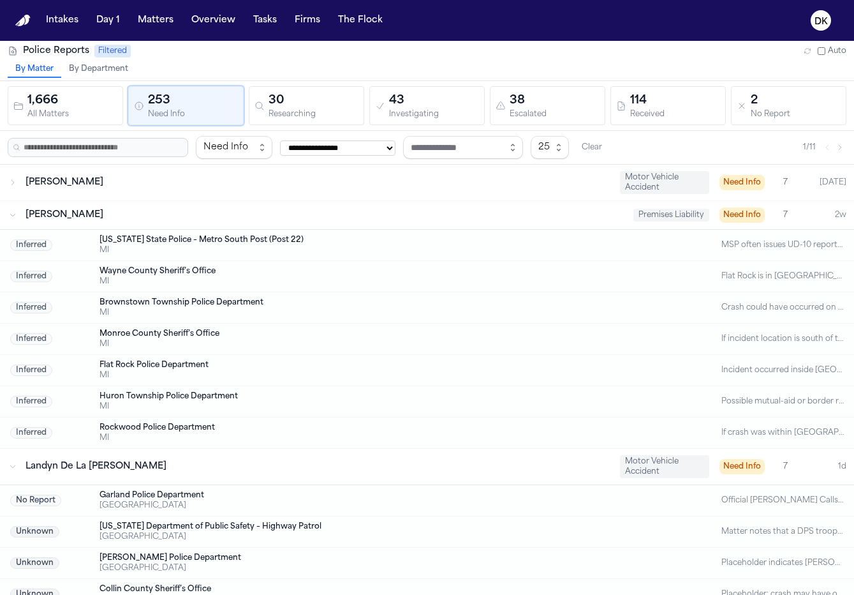
click at [165, 188] on div "[PERSON_NAME]" at bounding box center [318, 182] width 584 height 13
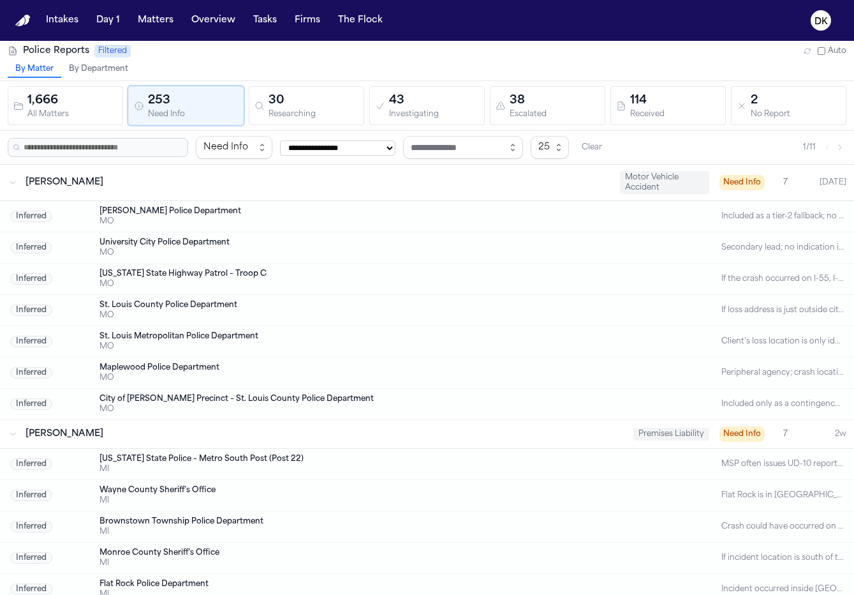
click at [143, 191] on div "Daron Parker Motor Vehicle Accident Need Info 7 Today" at bounding box center [427, 183] width 854 height 36
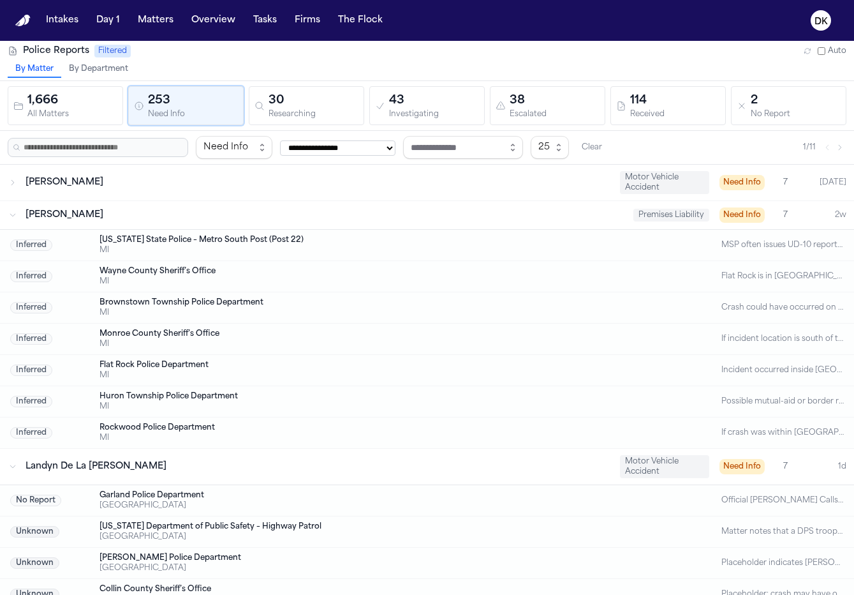
click at [121, 224] on div "Chloe Tostige Premises Liability Need Info 7 2w" at bounding box center [427, 215] width 854 height 28
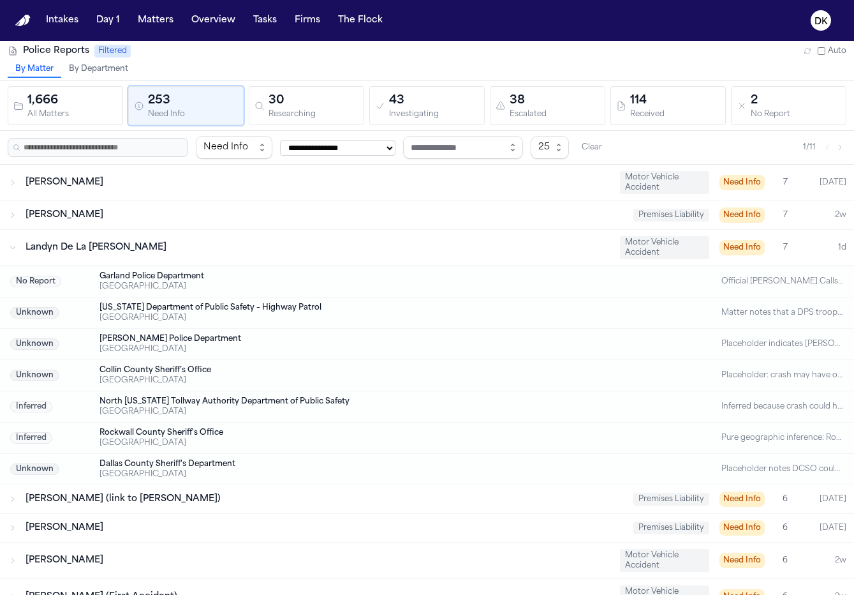
click at [104, 243] on span "Landyn De La [PERSON_NAME]" at bounding box center [96, 247] width 141 height 10
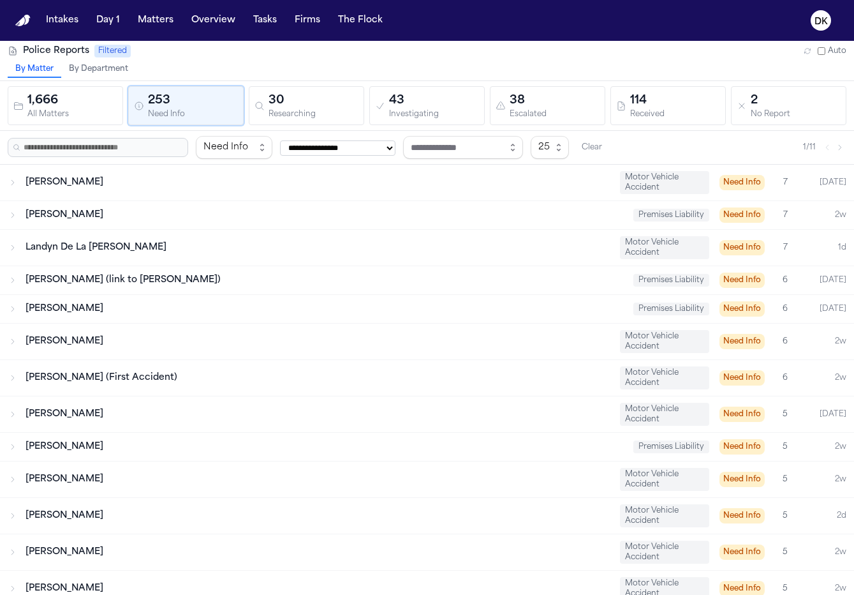
click at [82, 289] on div "Jerome Stevenson (link to Brandy Boyce) Premises Liability Need Info 6 Today" at bounding box center [427, 280] width 854 height 28
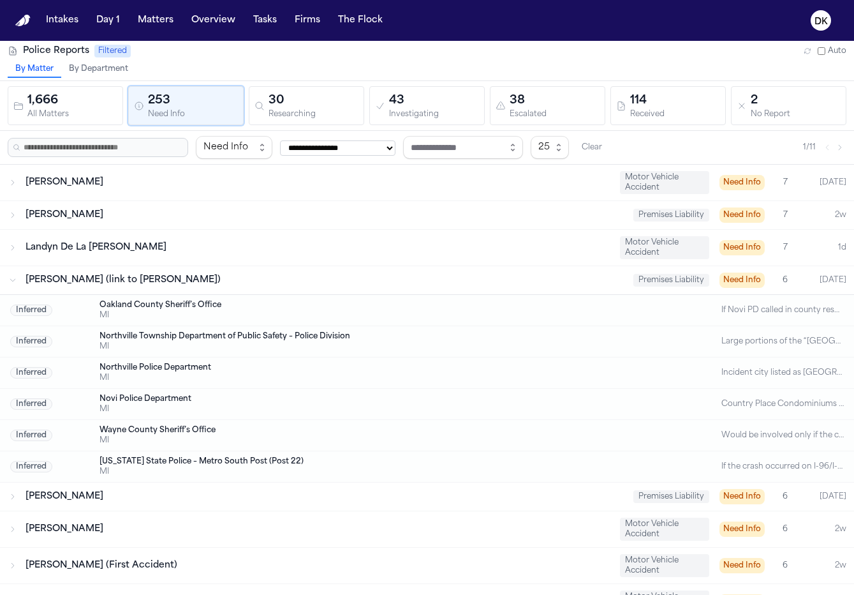
click at [82, 289] on div "Jerome Stevenson (link to Brandy Boyce) Premises Liability Need Info 6 Today" at bounding box center [427, 280] width 854 height 28
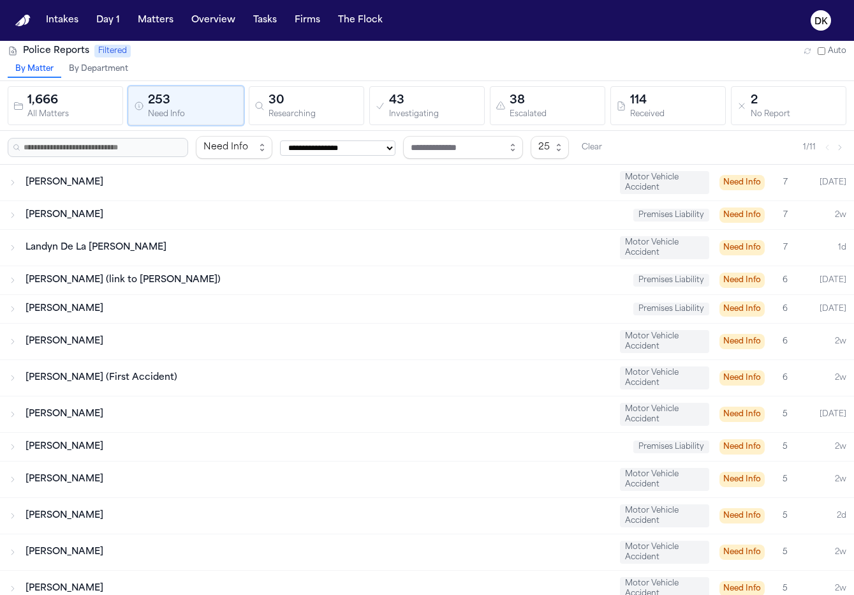
click at [74, 344] on span "[PERSON_NAME]" at bounding box center [65, 341] width 78 height 10
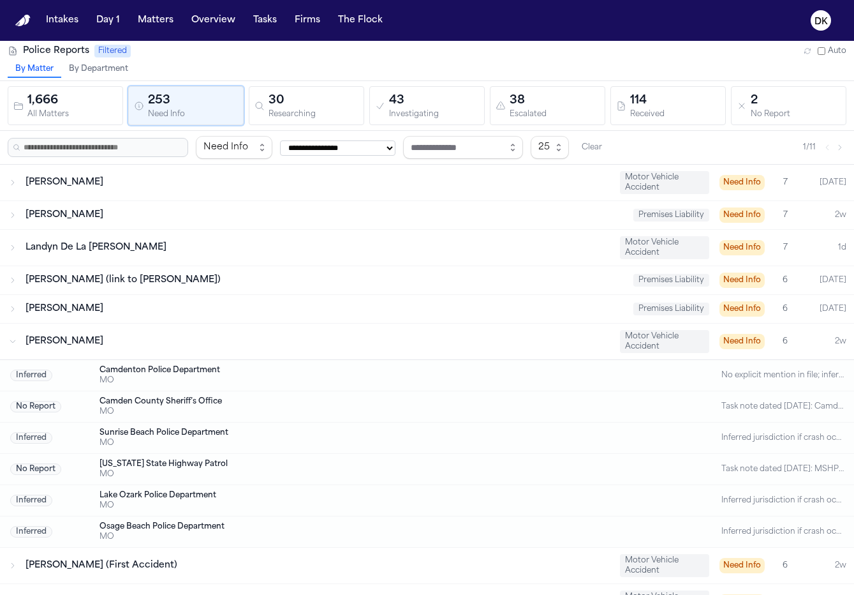
click at [74, 344] on span "[PERSON_NAME]" at bounding box center [65, 341] width 78 height 10
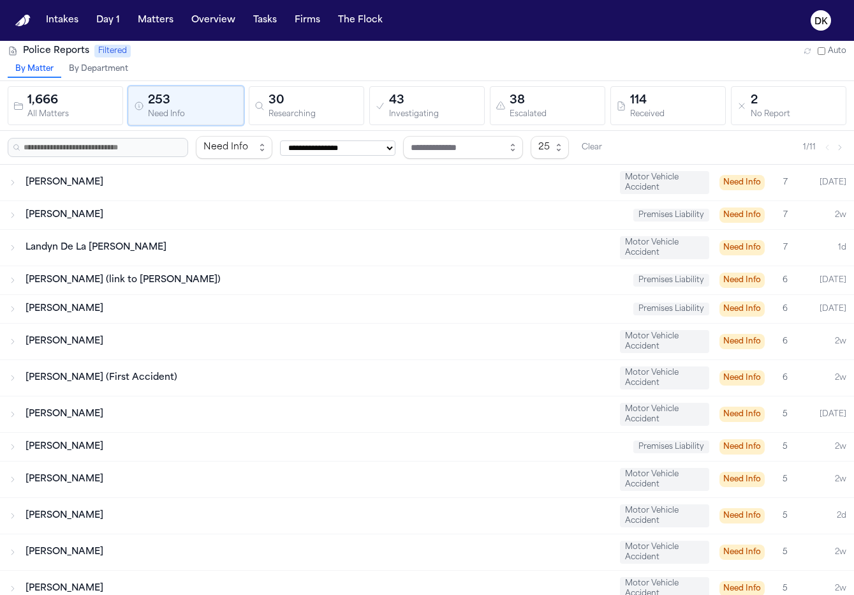
click at [67, 382] on span "[PERSON_NAME] (First Accident)" at bounding box center [102, 378] width 152 height 10
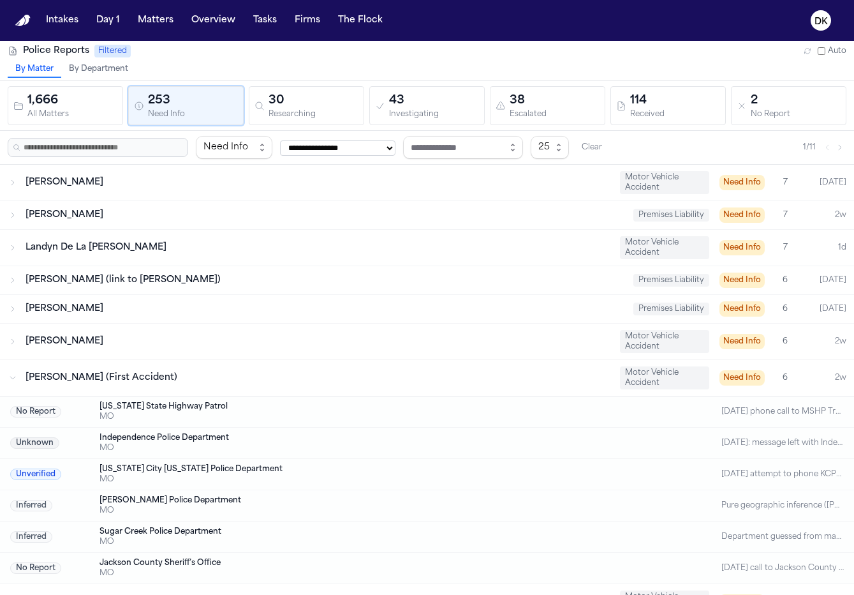
click at [67, 382] on span "[PERSON_NAME] (First Accident)" at bounding box center [102, 378] width 152 height 10
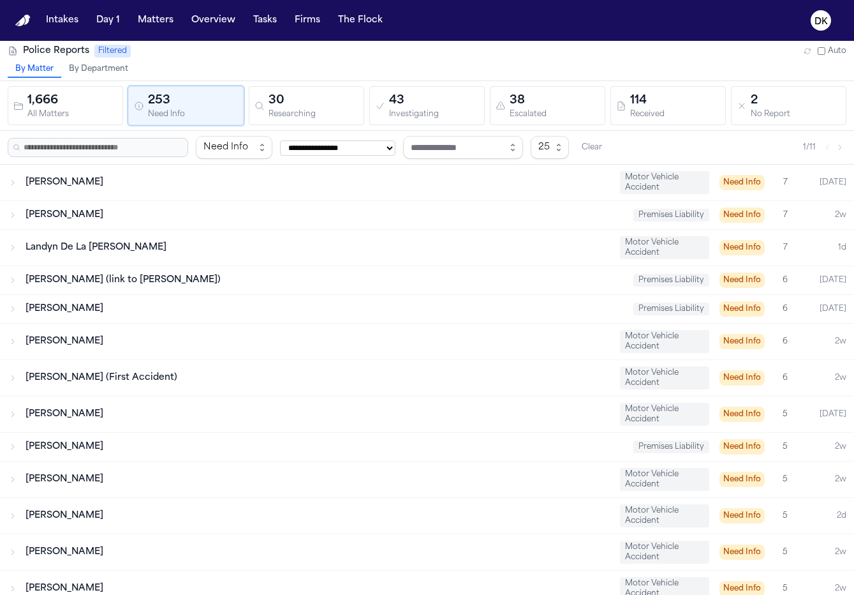
click at [65, 402] on div "Terry Tucker Motor Vehicle Accident Need Info 5 Today" at bounding box center [427, 414] width 854 height 36
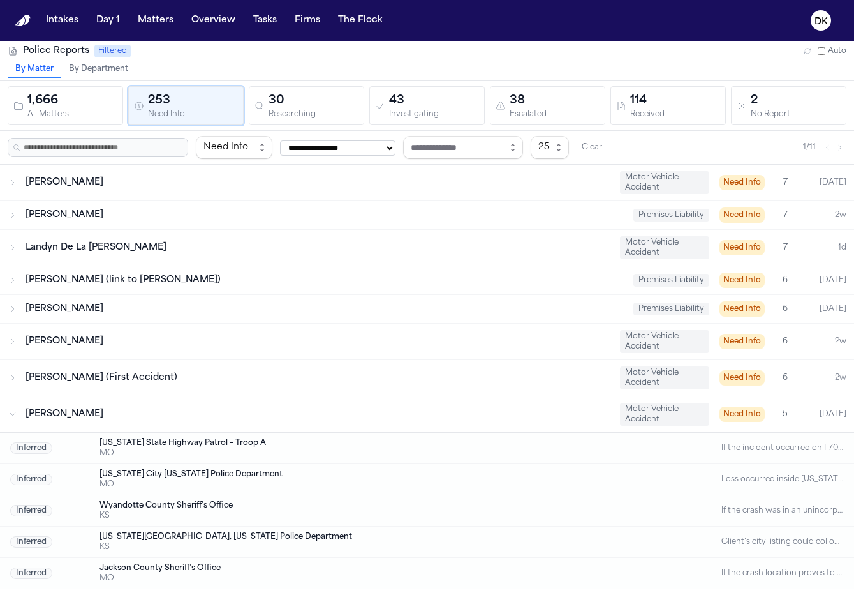
click at [65, 402] on div "Terry Tucker Motor Vehicle Accident Need Info 5 Today" at bounding box center [427, 414] width 854 height 36
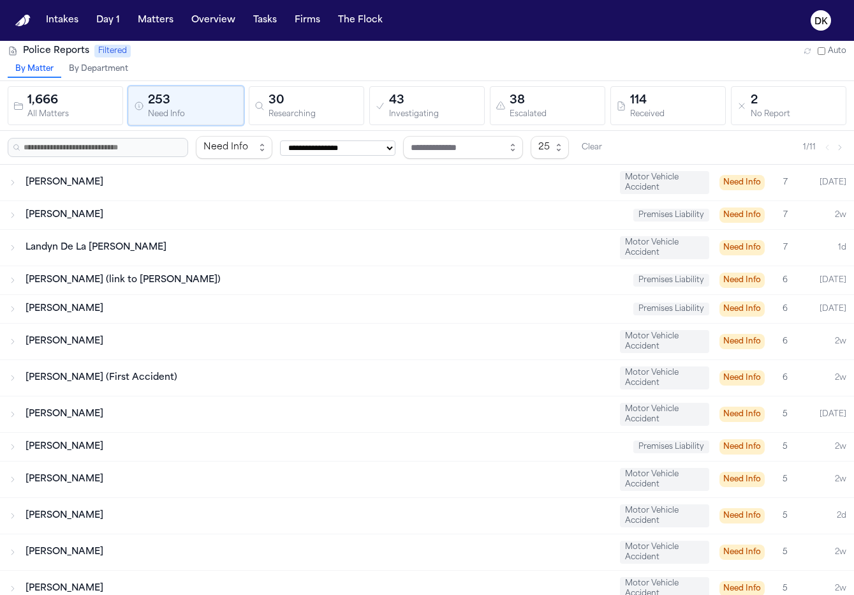
click at [70, 380] on span "[PERSON_NAME] (First Accident)" at bounding box center [102, 378] width 152 height 10
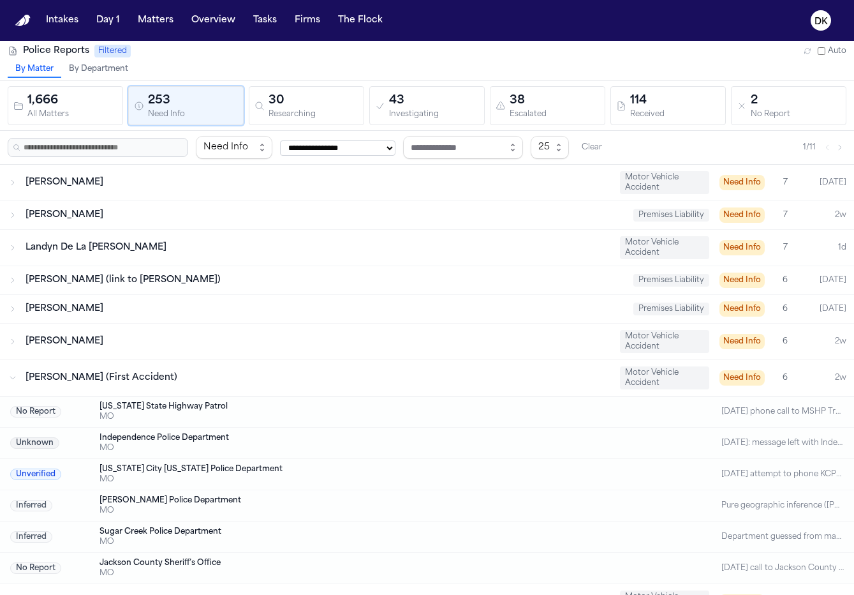
click at [70, 380] on span "[PERSON_NAME] (First Accident)" at bounding box center [102, 378] width 152 height 10
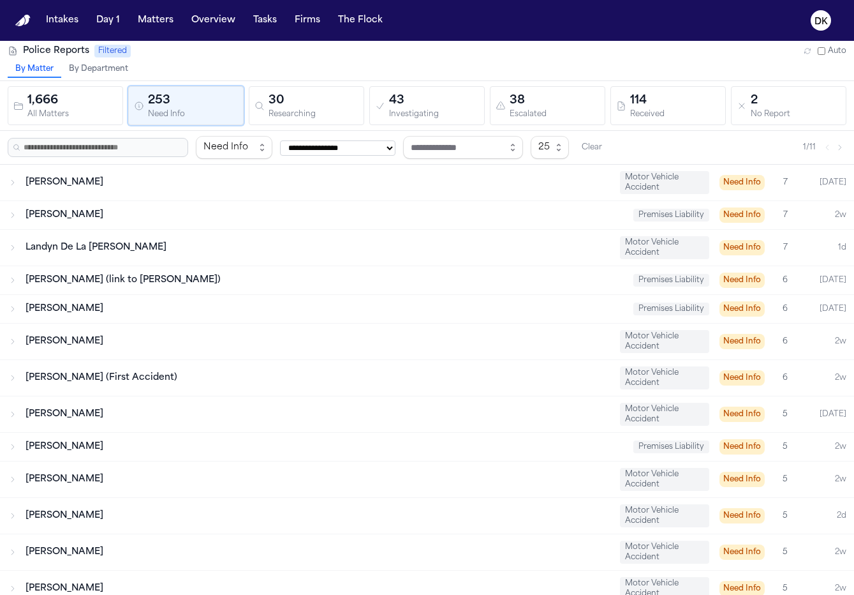
click at [82, 330] on div "Susan Schoenthaler Motor Vehicle Accident Need Info 6 2w" at bounding box center [427, 341] width 854 height 36
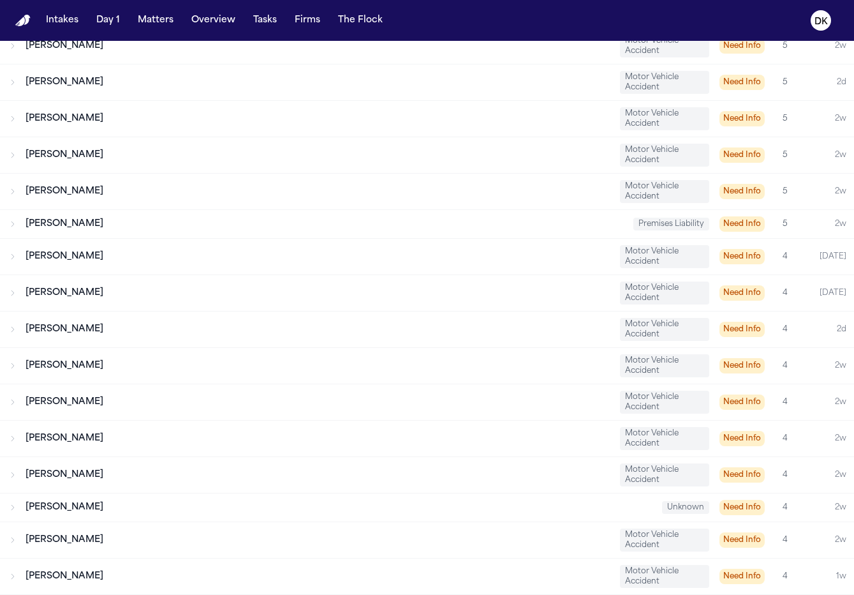
click at [82, 330] on span "[PERSON_NAME]" at bounding box center [65, 329] width 78 height 10
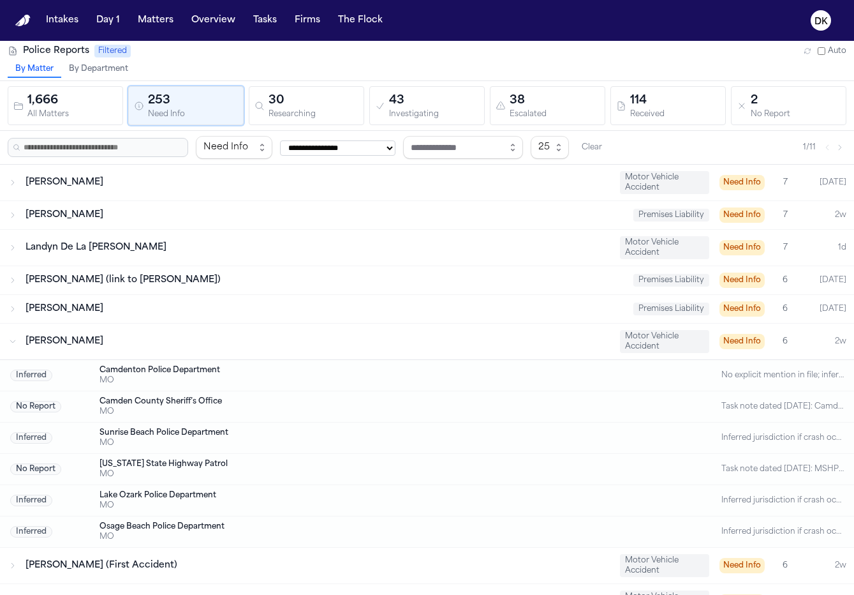
click at [90, 310] on div "[PERSON_NAME]" at bounding box center [325, 308] width 598 height 13
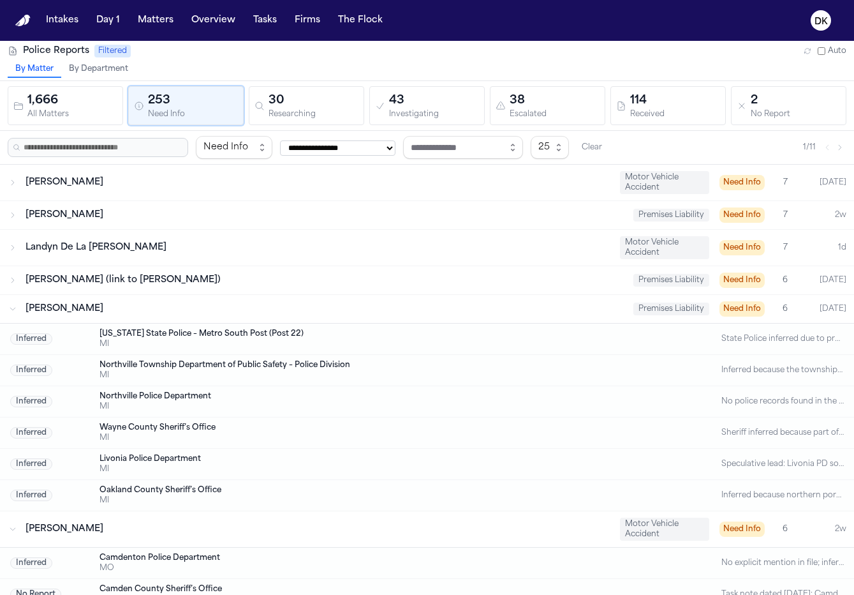
click at [87, 320] on div "Brandy Boyce Premises Liability Need Info 6 Today" at bounding box center [427, 309] width 854 height 28
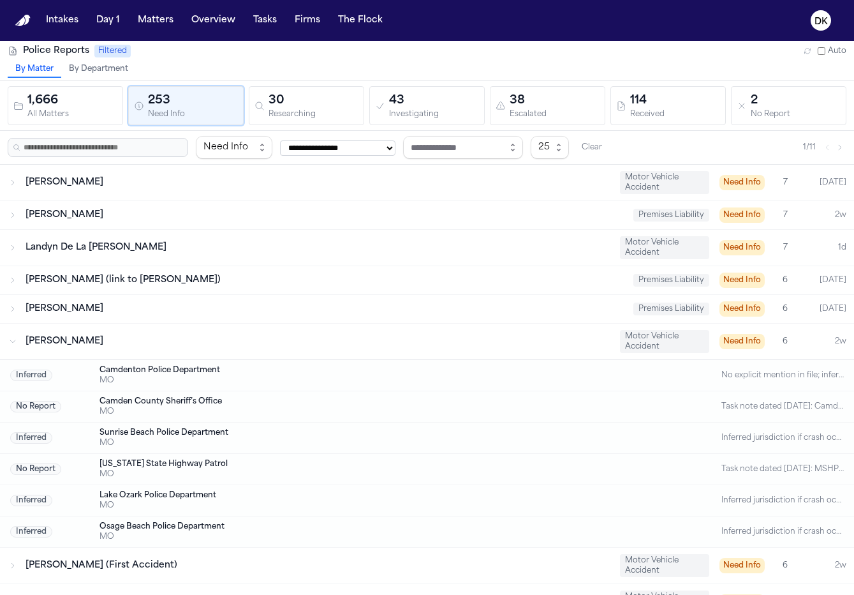
click at [76, 342] on span "[PERSON_NAME]" at bounding box center [65, 341] width 78 height 10
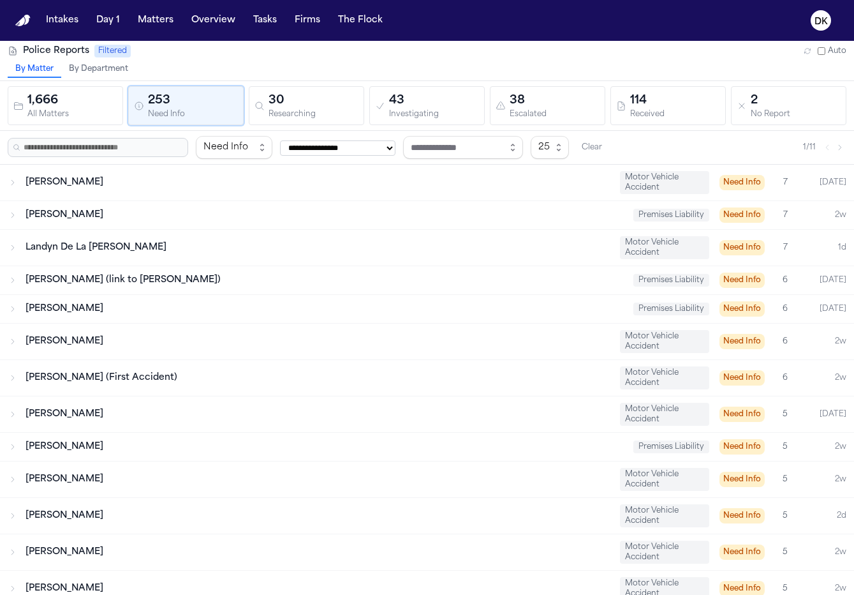
click at [48, 401] on div "Terry Tucker Motor Vehicle Accident Need Info 5 Today" at bounding box center [427, 414] width 854 height 36
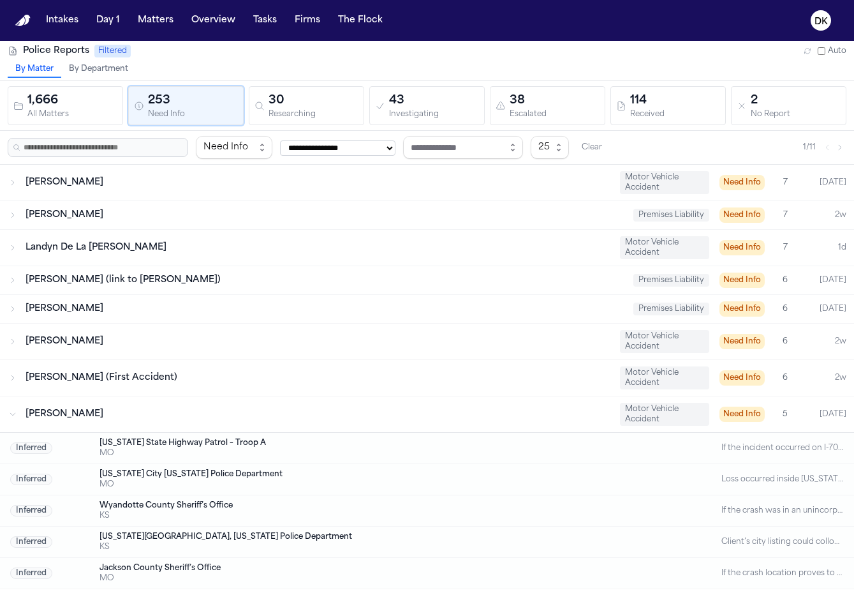
click at [48, 401] on div "Terry Tucker Motor Vehicle Accident Need Info 5 Today" at bounding box center [427, 414] width 854 height 36
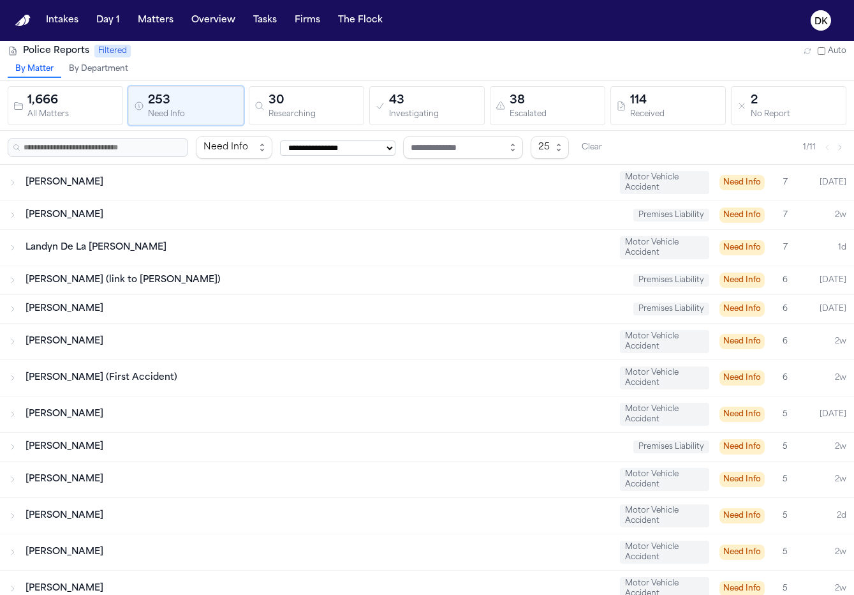
click at [53, 382] on span "[PERSON_NAME] (First Accident)" at bounding box center [102, 378] width 152 height 10
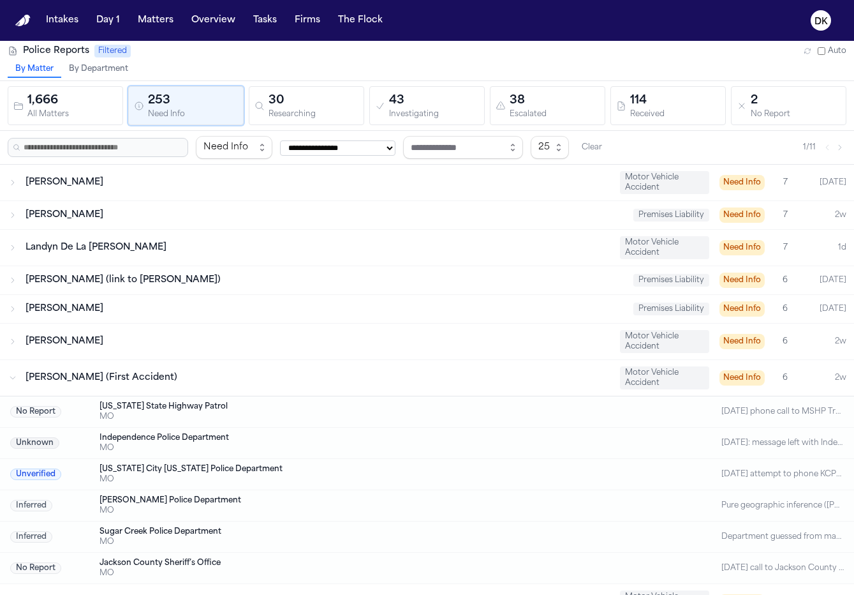
click at [53, 382] on span "[PERSON_NAME] (First Accident)" at bounding box center [102, 378] width 152 height 10
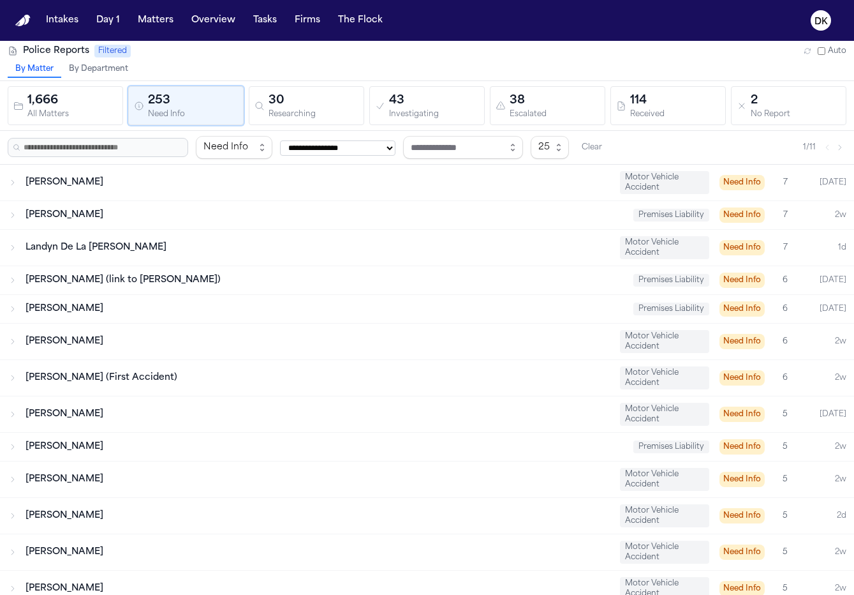
click at [85, 278] on span "[PERSON_NAME] (link to [PERSON_NAME])" at bounding box center [123, 280] width 195 height 10
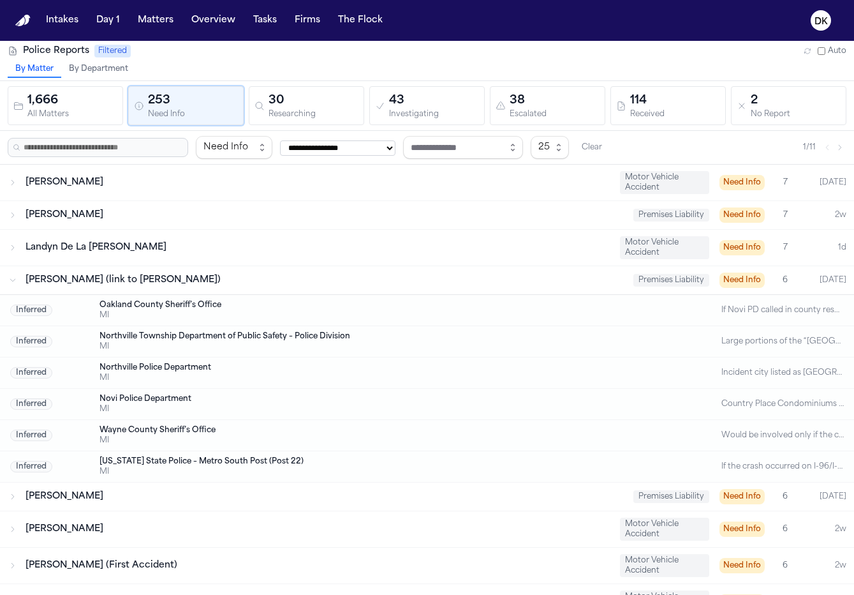
click at [85, 278] on span "[PERSON_NAME] (link to [PERSON_NAME])" at bounding box center [123, 280] width 195 height 10
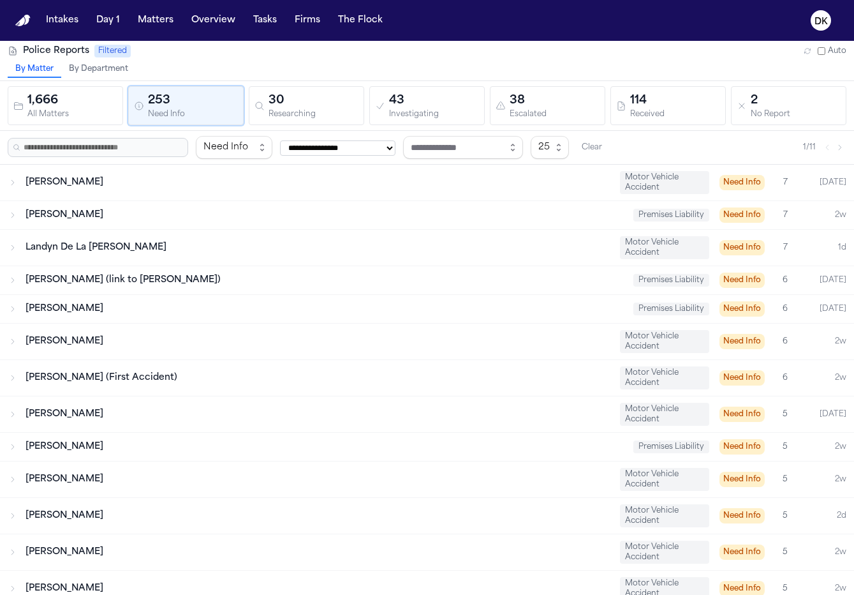
click at [140, 184] on div "[PERSON_NAME]" at bounding box center [318, 182] width 584 height 13
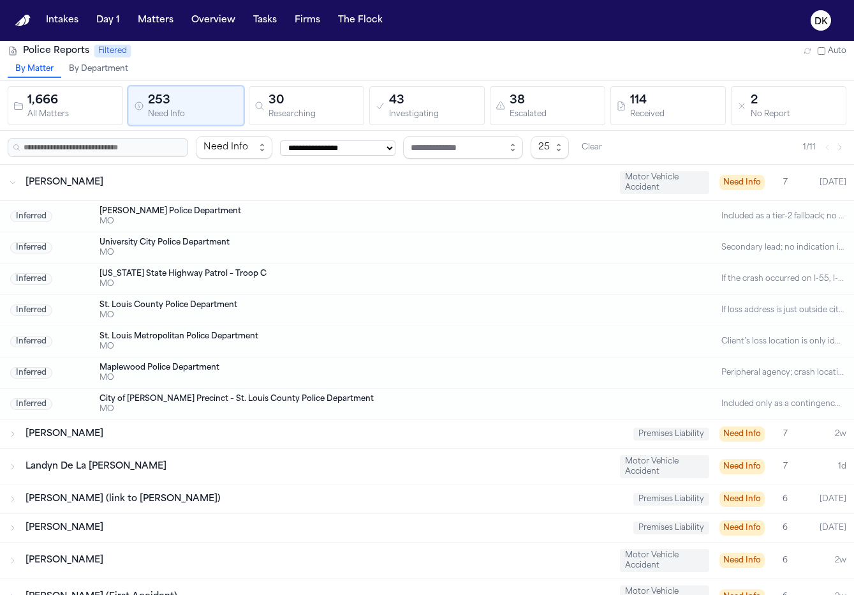
click at [140, 184] on div "[PERSON_NAME]" at bounding box center [318, 182] width 584 height 13
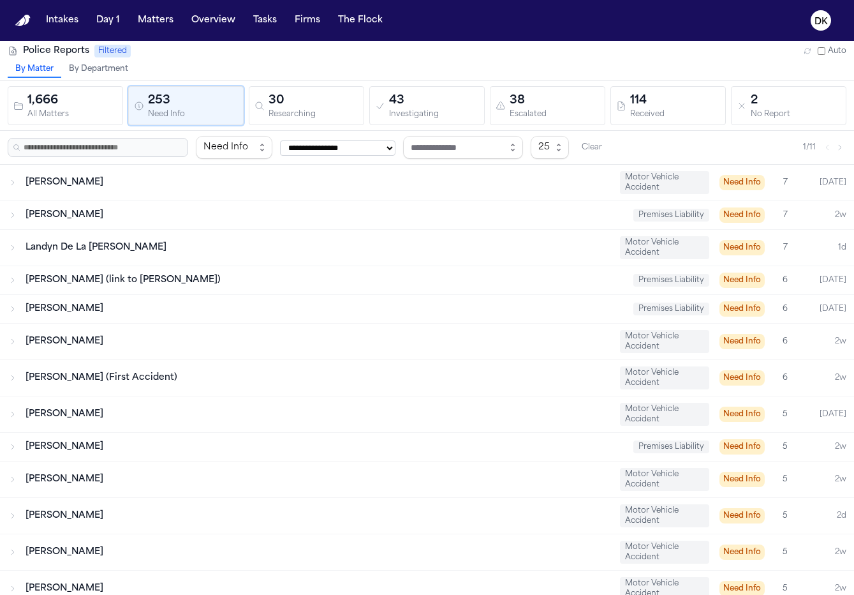
click at [114, 228] on div "Chloe Tostige Premises Liability Need Info 7 2w" at bounding box center [427, 215] width 854 height 28
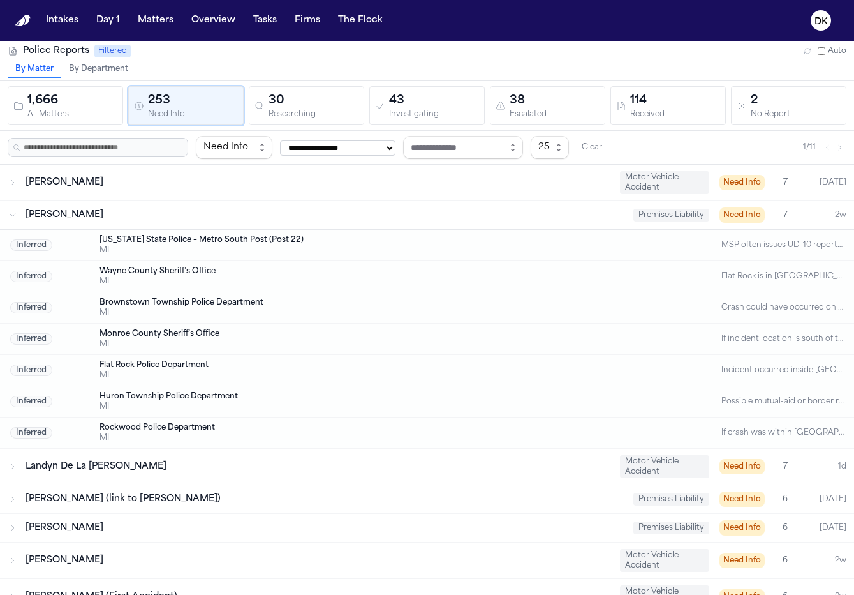
click at [114, 228] on div "Chloe Tostige Premises Liability Need Info 7 2w" at bounding box center [427, 215] width 854 height 28
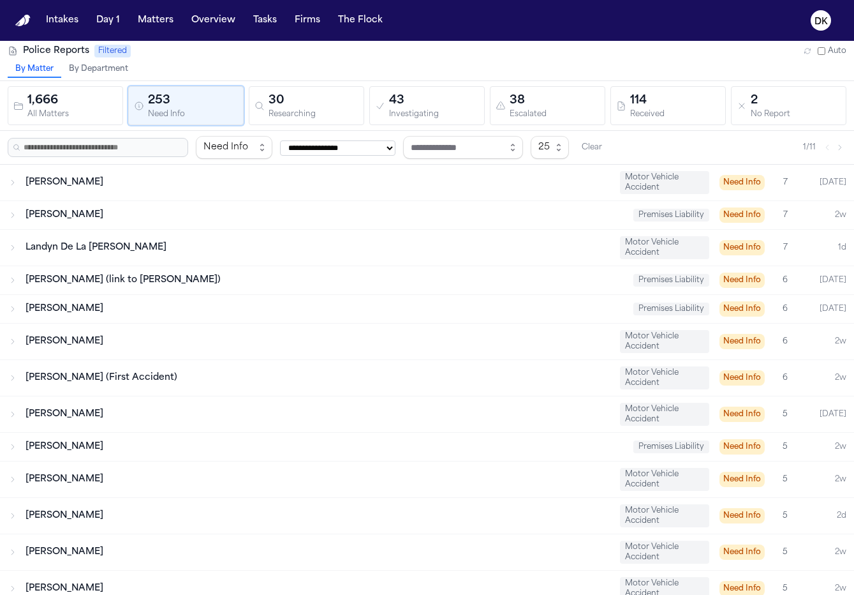
click at [108, 269] on div "Jerome Stevenson (link to Brandy Boyce) Premises Liability Need Info 6 Today" at bounding box center [427, 280] width 854 height 28
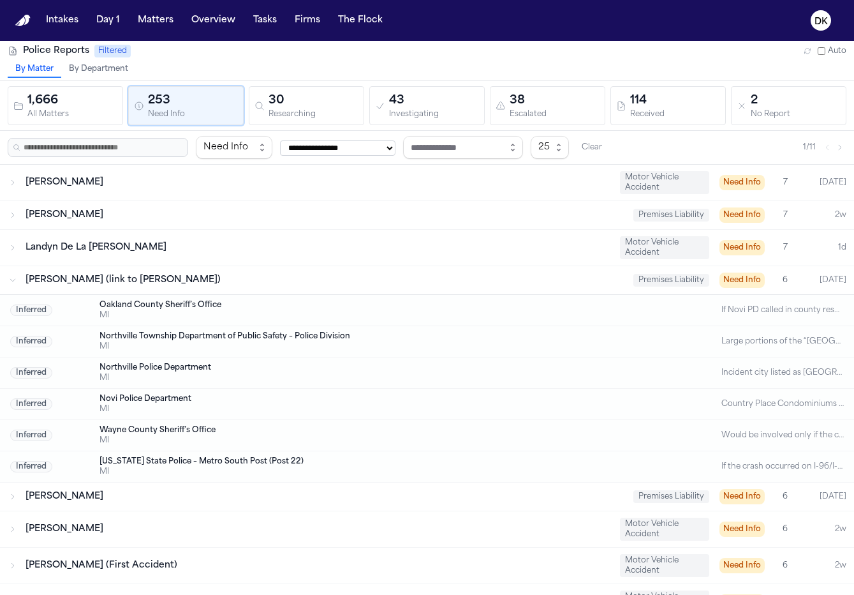
click at [108, 269] on div "Jerome Stevenson (link to Brandy Boyce) Premises Liability Need Info 6 Today" at bounding box center [427, 280] width 854 height 28
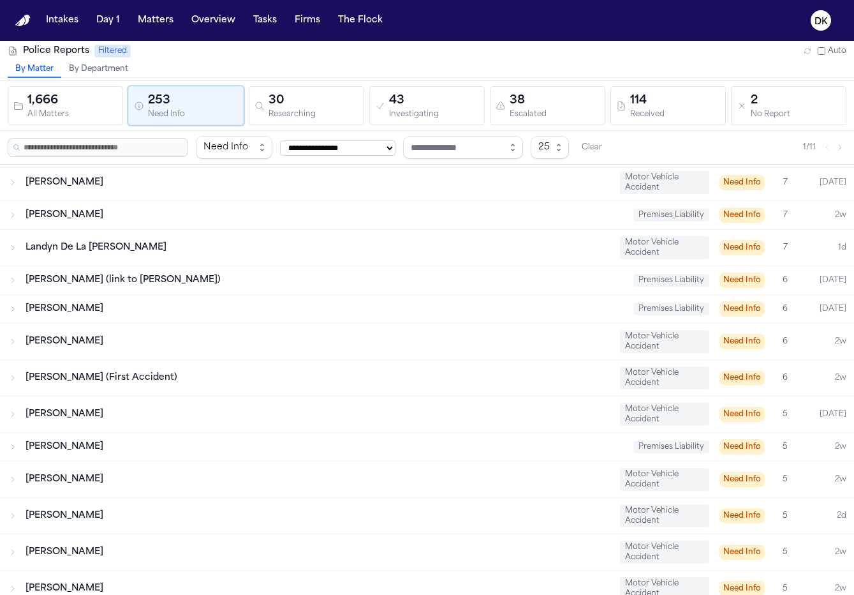
click at [121, 237] on div "Landyn De La Cruz Motor Vehicle Accident Need Info 7 1d" at bounding box center [427, 248] width 854 height 36
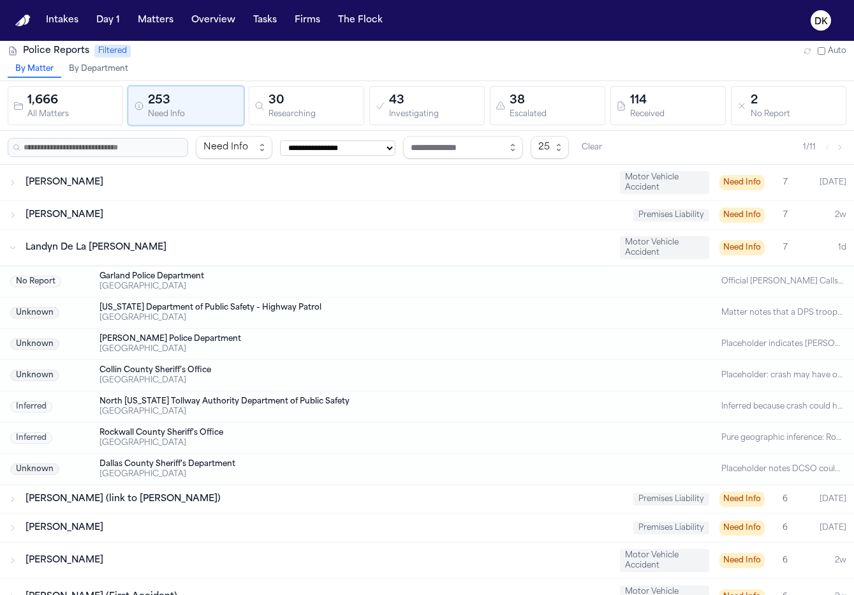
click at [121, 237] on div "Landyn De La Cruz Motor Vehicle Accident Need Info 7 1d" at bounding box center [427, 248] width 854 height 36
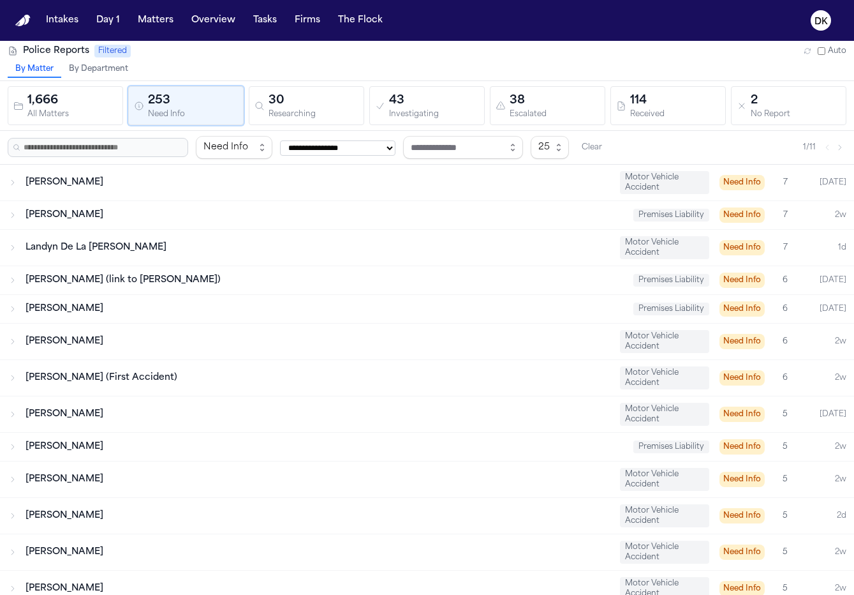
click at [108, 291] on div "Jerome Stevenson (link to Brandy Boyce) Premises Liability Need Info 6 Today" at bounding box center [427, 280] width 854 height 28
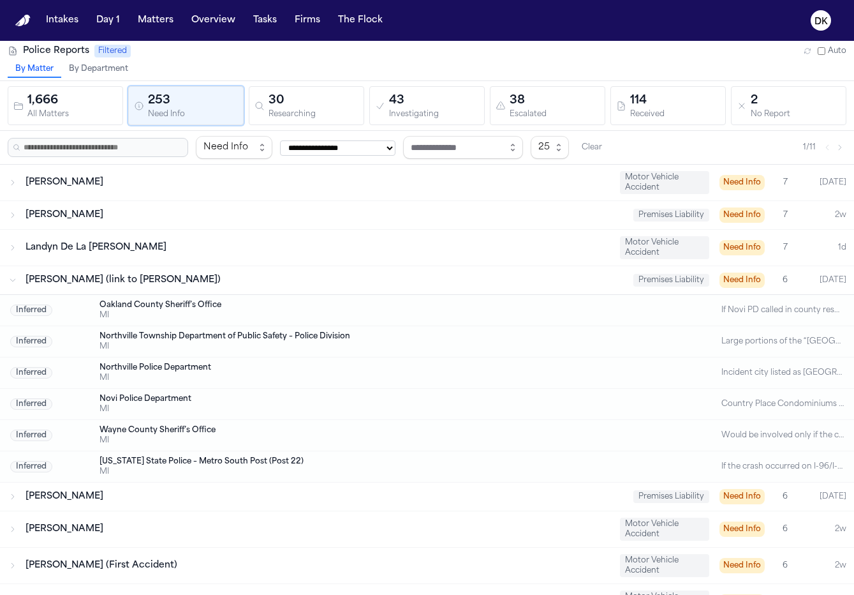
click at [108, 291] on div "Jerome Stevenson (link to Brandy Boyce) Premises Liability Need Info 6 Today" at bounding box center [427, 280] width 854 height 28
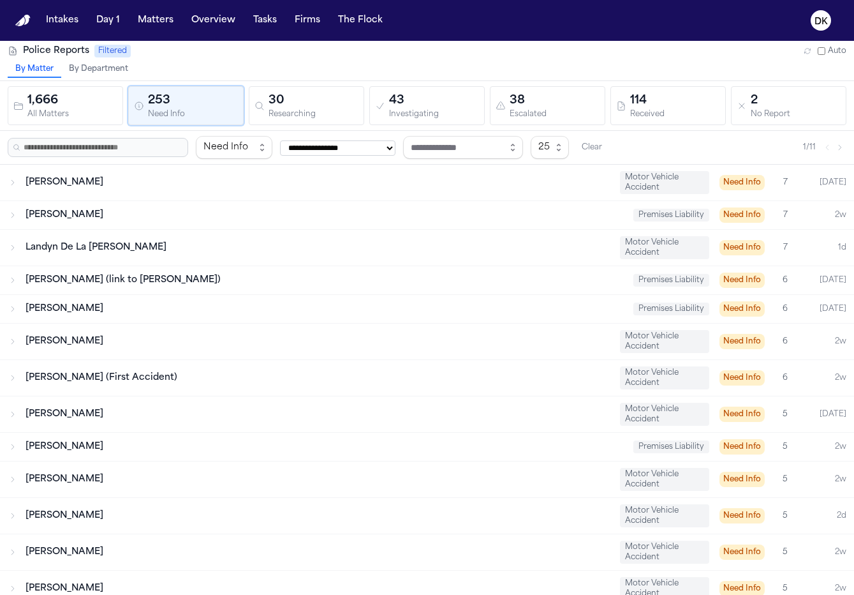
click at [107, 294] on div "Jerome Stevenson (link to Brandy Boyce) Premises Liability Need Info 6 Today" at bounding box center [427, 280] width 854 height 29
click at [113, 264] on div "Landyn De La Cruz Motor Vehicle Accident Need Info 7 1d" at bounding box center [427, 248] width 854 height 36
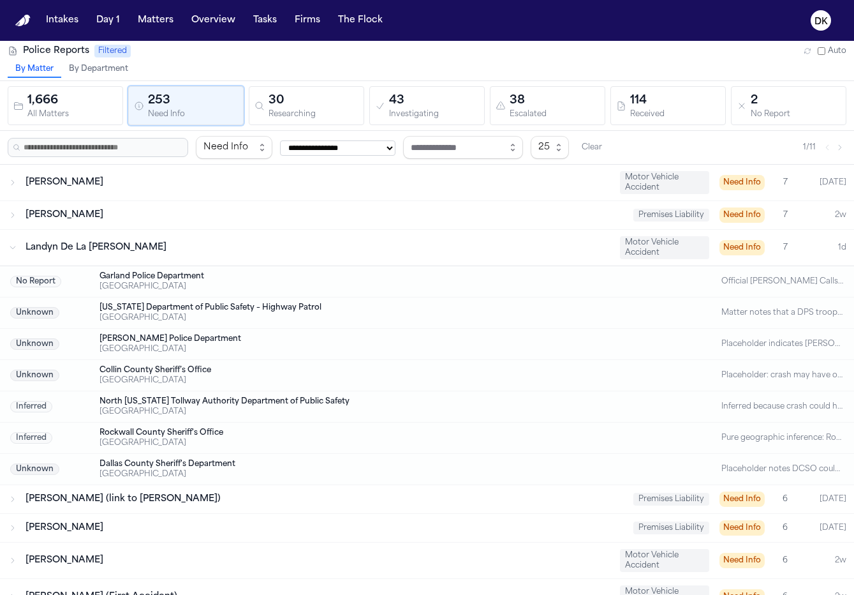
click at [113, 264] on div "Landyn De La Cruz Motor Vehicle Accident Need Info 7 1d" at bounding box center [427, 248] width 854 height 36
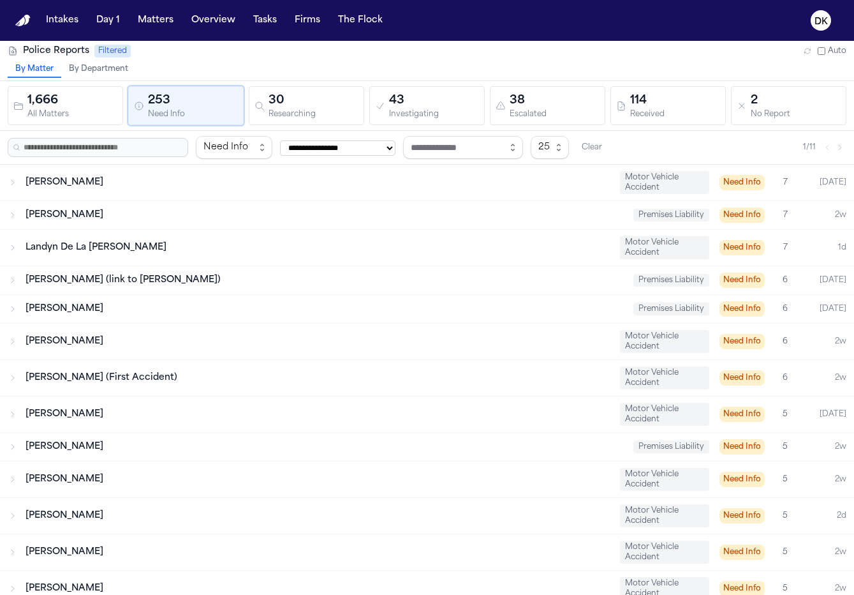
click at [103, 285] on span "[PERSON_NAME] (link to [PERSON_NAME])" at bounding box center [123, 280] width 195 height 10
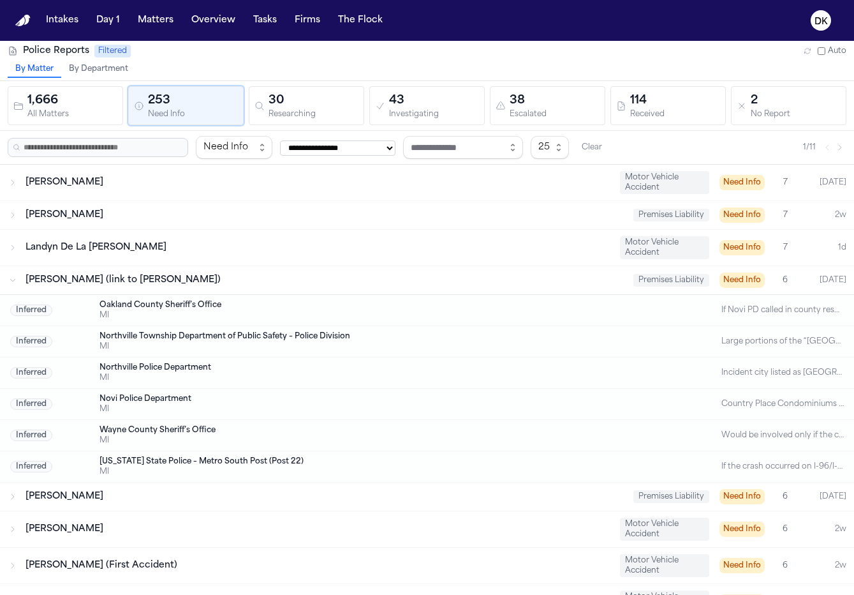
click at [103, 285] on span "[PERSON_NAME] (link to [PERSON_NAME])" at bounding box center [123, 280] width 195 height 10
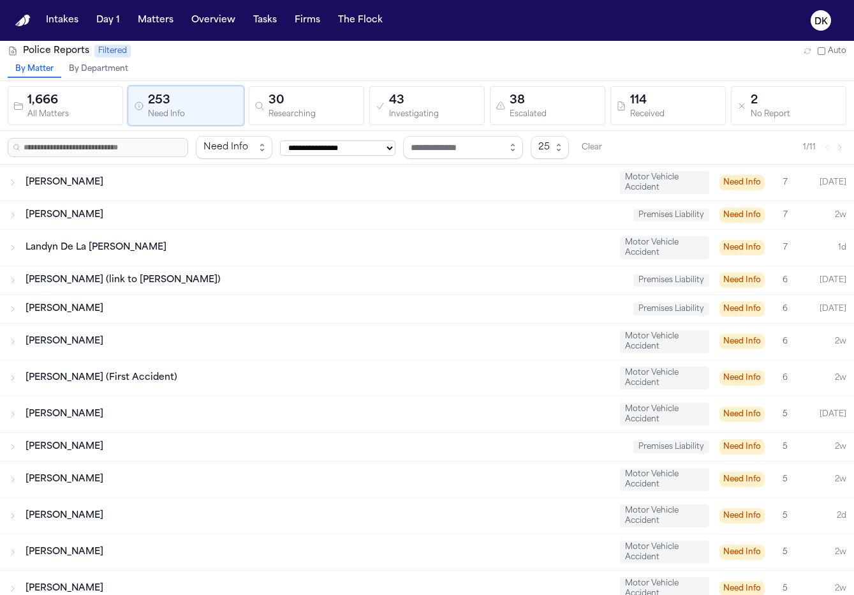
click at [119, 242] on div "Landyn De La [PERSON_NAME]" at bounding box center [318, 247] width 584 height 13
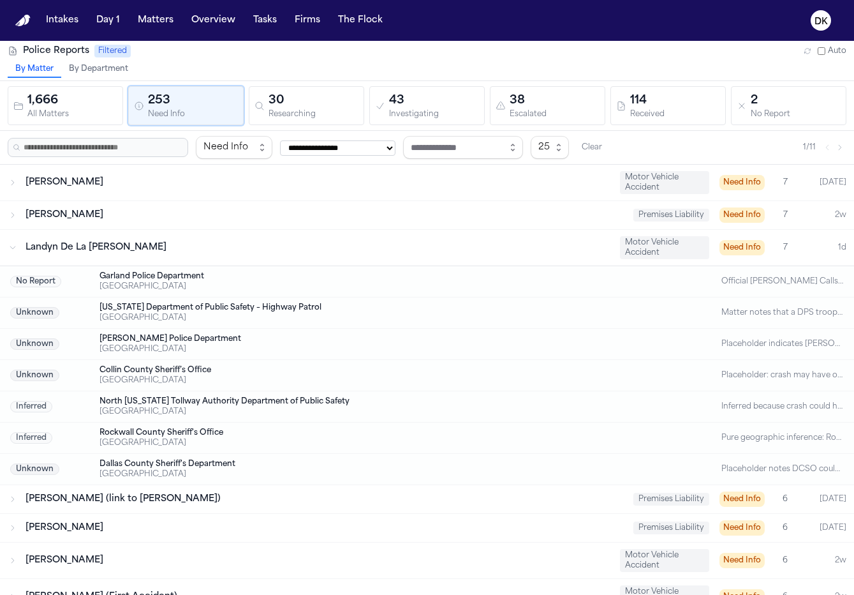
click at [119, 242] on div "Landyn De La [PERSON_NAME]" at bounding box center [318, 247] width 584 height 13
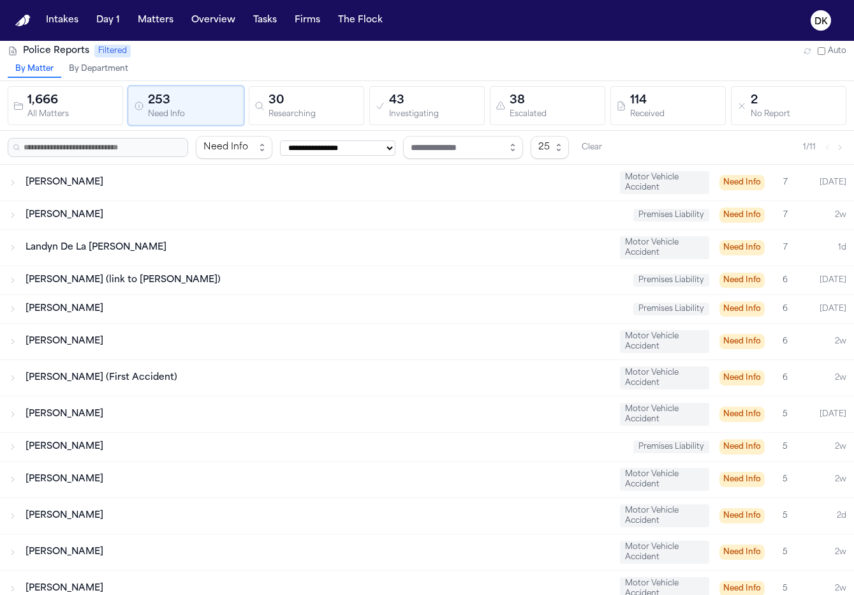
click at [92, 299] on div "Brandy Boyce Premises Liability Need Info 6 Today" at bounding box center [427, 309] width 854 height 28
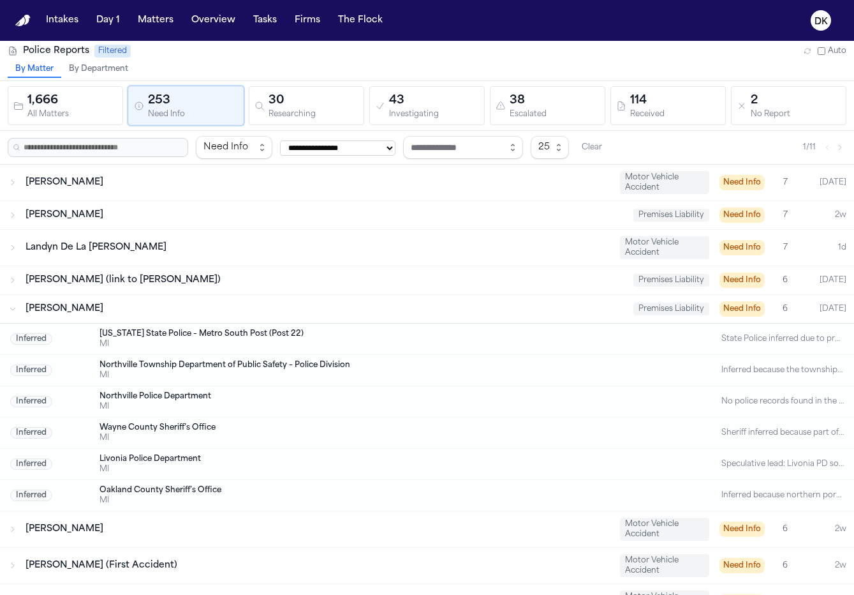
click at [92, 299] on div "Brandy Boyce Premises Liability Need Info 6 Today" at bounding box center [427, 309] width 854 height 28
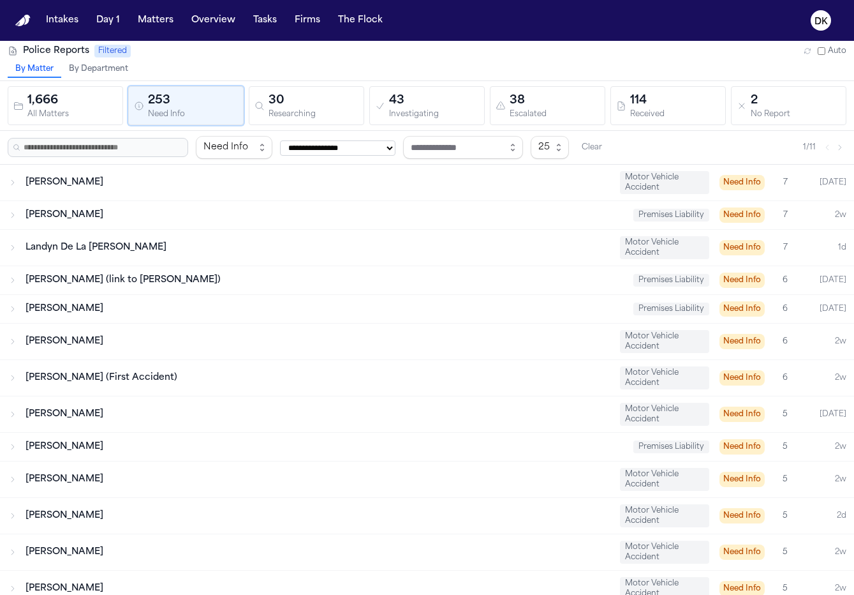
click at [101, 277] on span "[PERSON_NAME] (link to [PERSON_NAME])" at bounding box center [123, 280] width 195 height 10
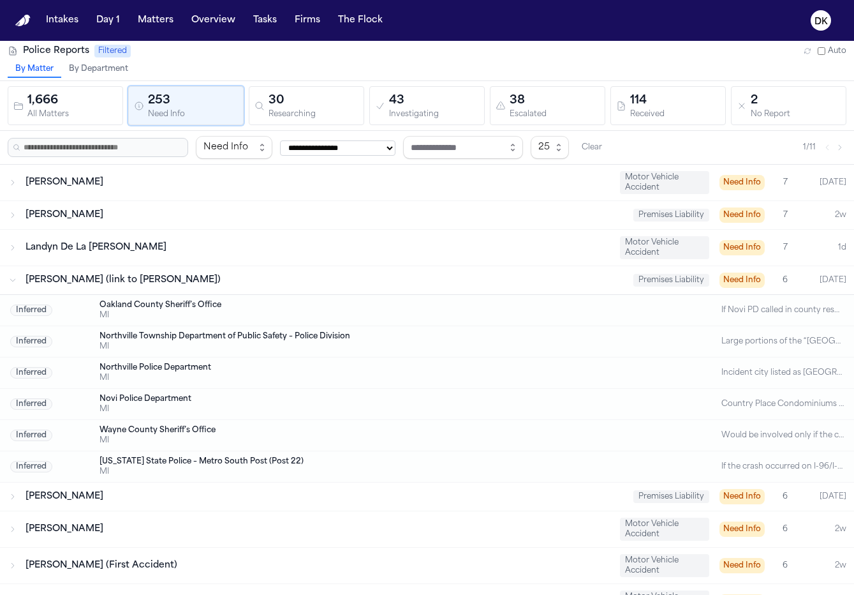
click at [101, 277] on span "[PERSON_NAME] (link to [PERSON_NAME])" at bounding box center [123, 280] width 195 height 10
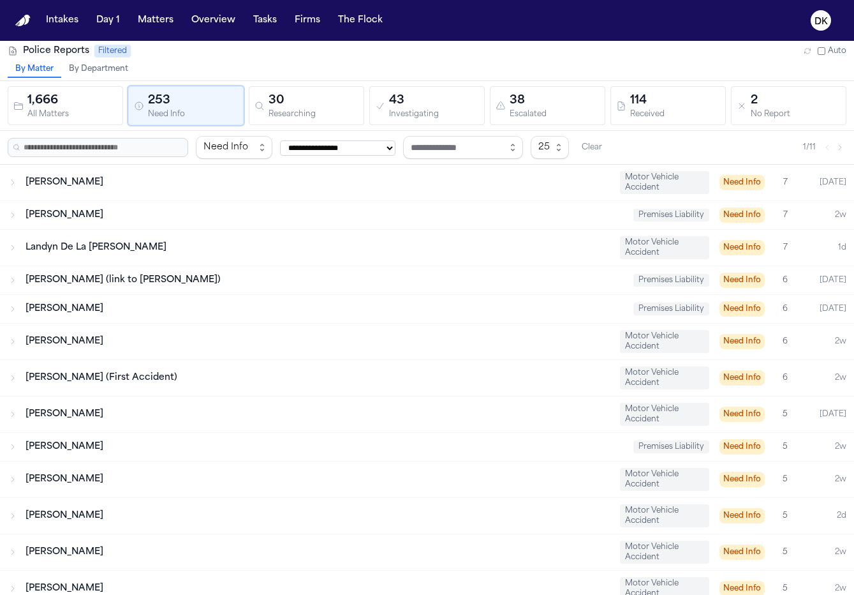
click at [98, 316] on div "Brandy Boyce Premises Liability Need Info 6 Today" at bounding box center [427, 309] width 854 height 28
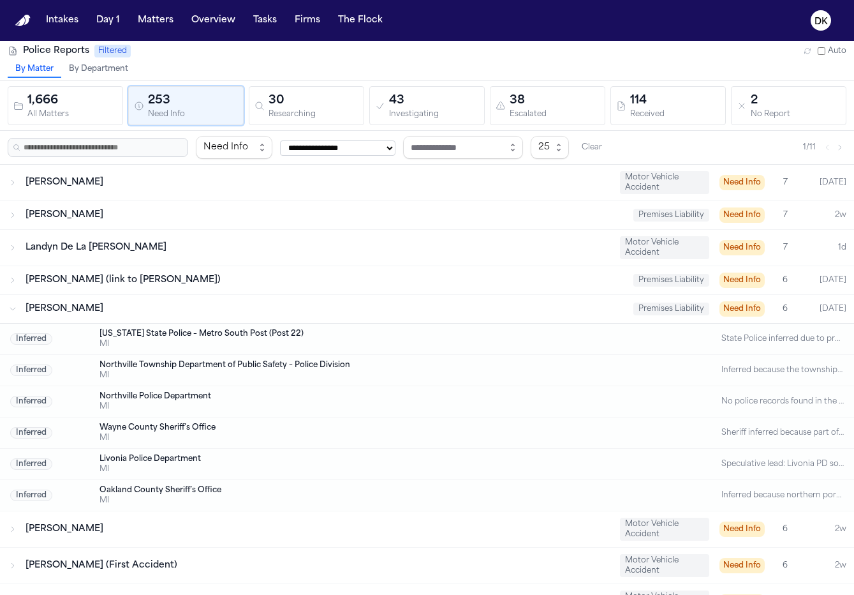
click at [98, 316] on div "Brandy Boyce Premises Liability Need Info 6 Today" at bounding box center [427, 309] width 854 height 28
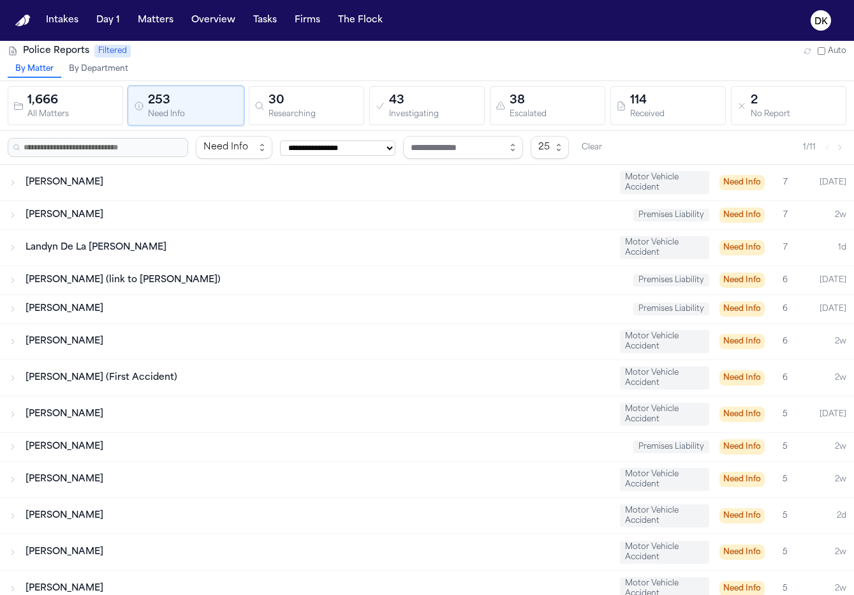
click at [80, 373] on span "[PERSON_NAME] (First Accident)" at bounding box center [102, 378] width 152 height 10
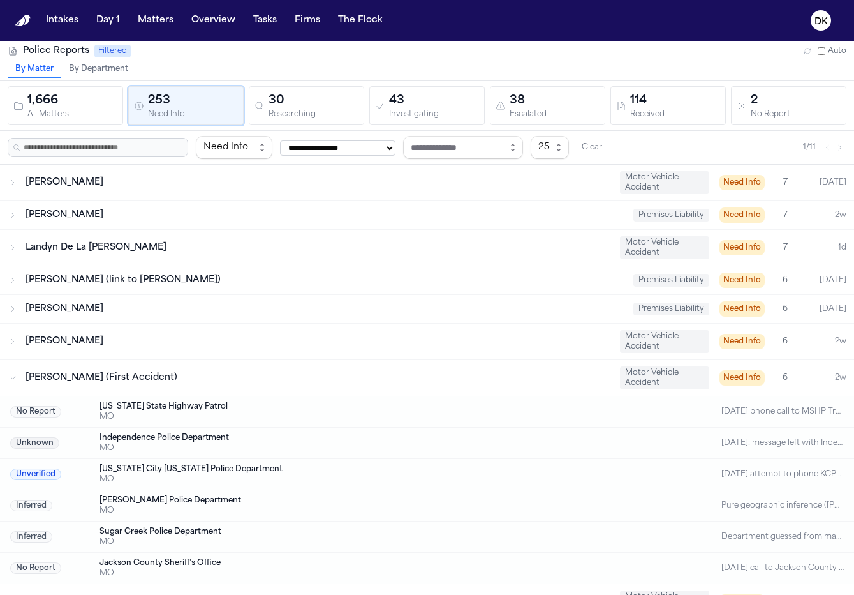
click at [80, 373] on span "[PERSON_NAME] (First Accident)" at bounding box center [102, 378] width 152 height 10
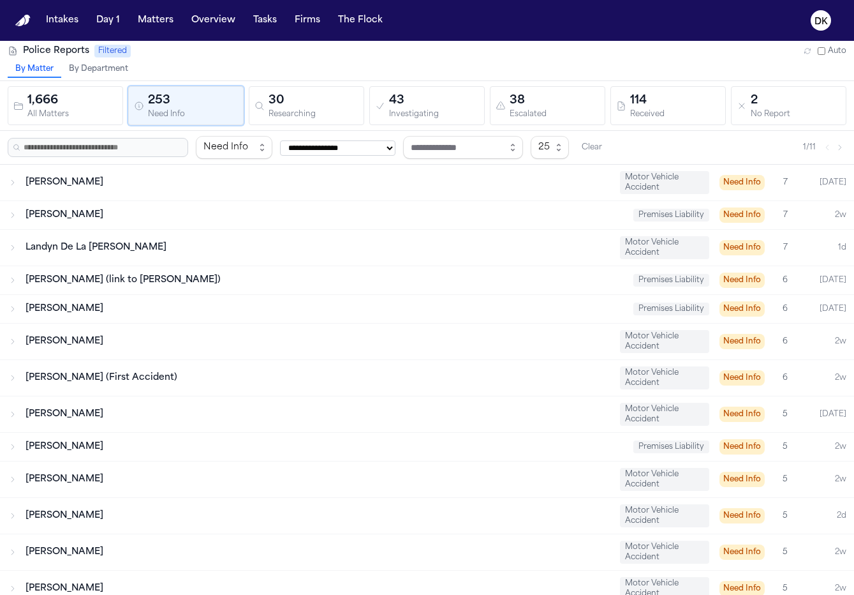
click at [80, 373] on span "[PERSON_NAME] (First Accident)" at bounding box center [102, 378] width 152 height 10
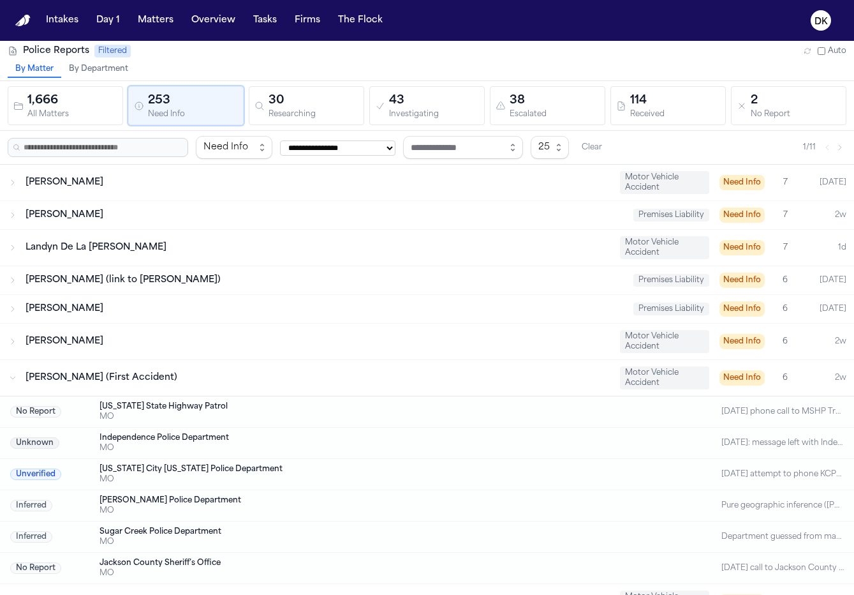
click at [80, 373] on span "[PERSON_NAME] (First Accident)" at bounding box center [102, 378] width 152 height 10
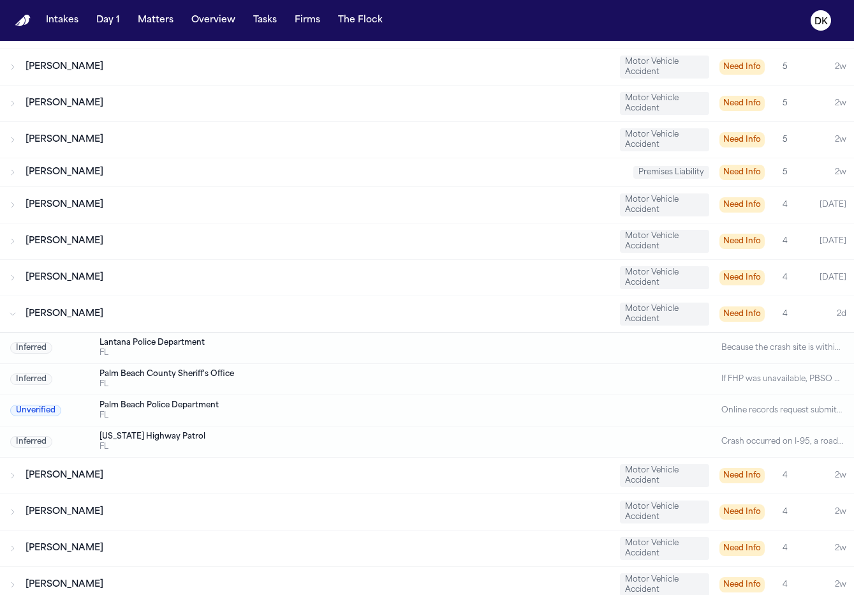
scroll to position [558, 0]
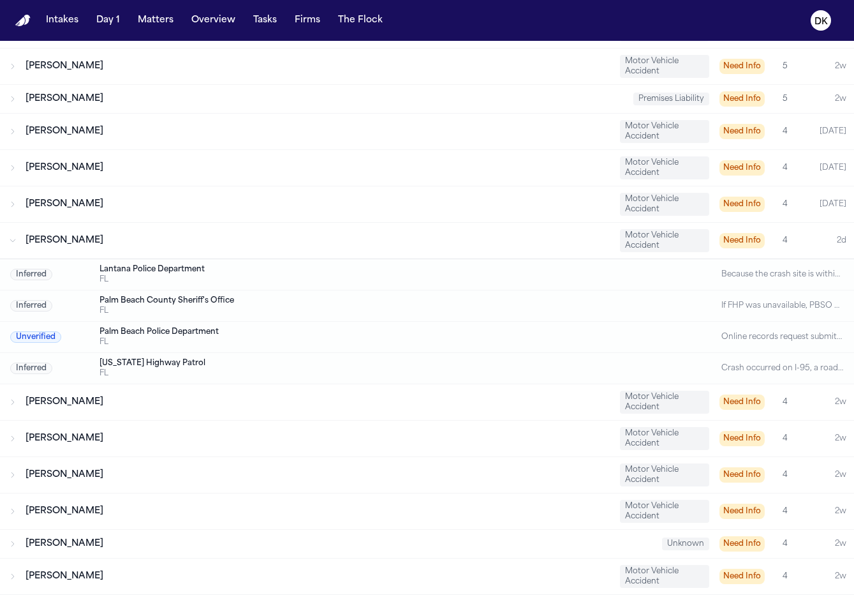
click at [85, 253] on div "Jennifer Gaydos Motor Vehicle Accident Need Info 4 2d" at bounding box center [427, 241] width 854 height 36
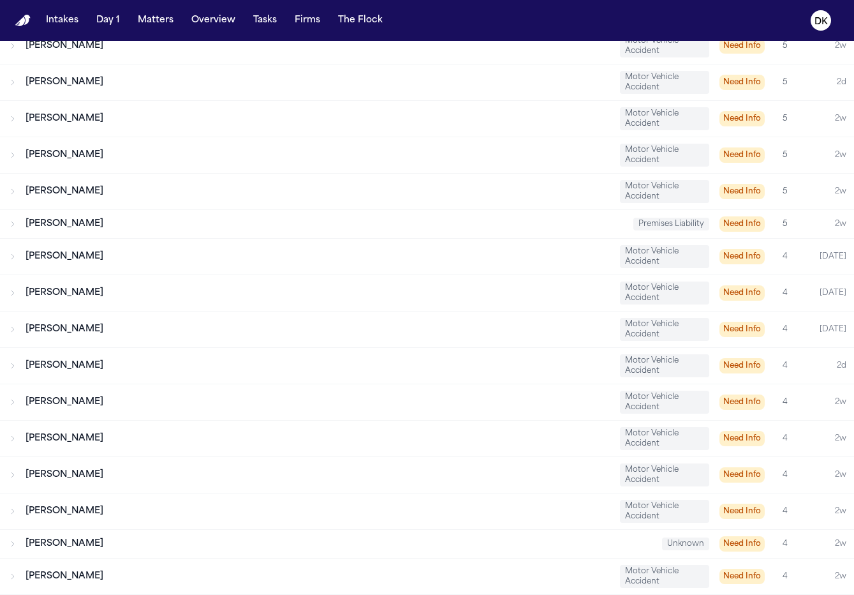
scroll to position [433, 0]
click at [172, 18] on button "Matters" at bounding box center [156, 20] width 46 height 23
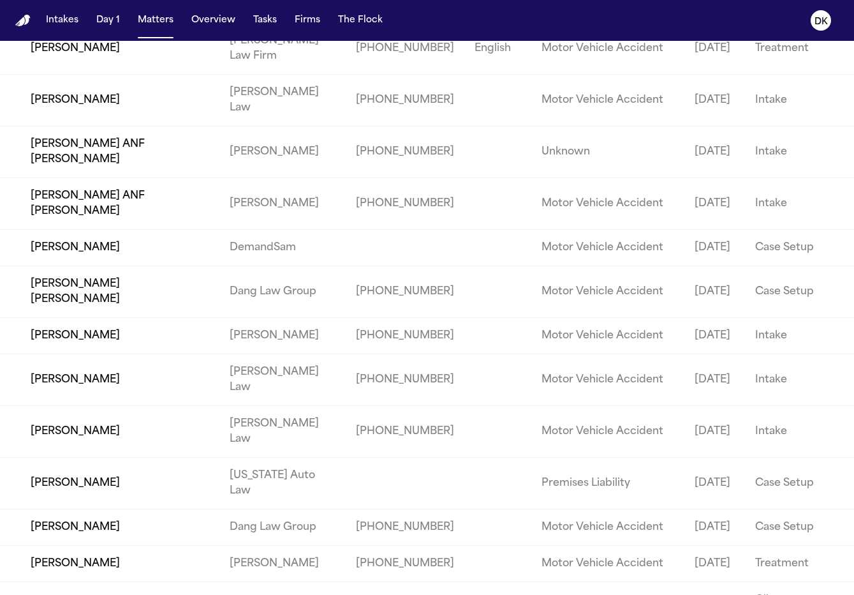
scroll to position [13919, 0]
